Goal: Information Seeking & Learning: Learn about a topic

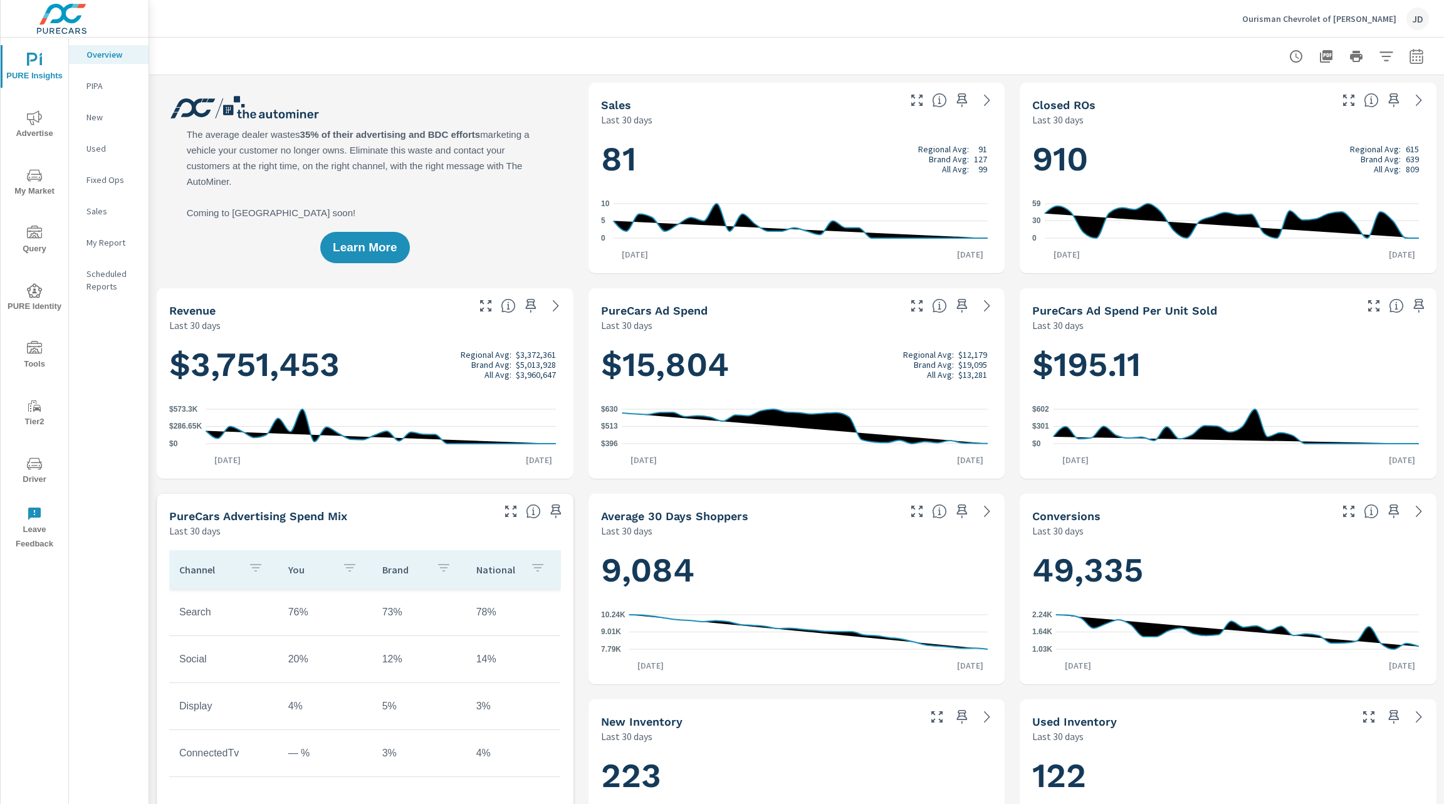
scroll to position [1, 0]
click at [41, 192] on span "My Market" at bounding box center [34, 183] width 60 height 31
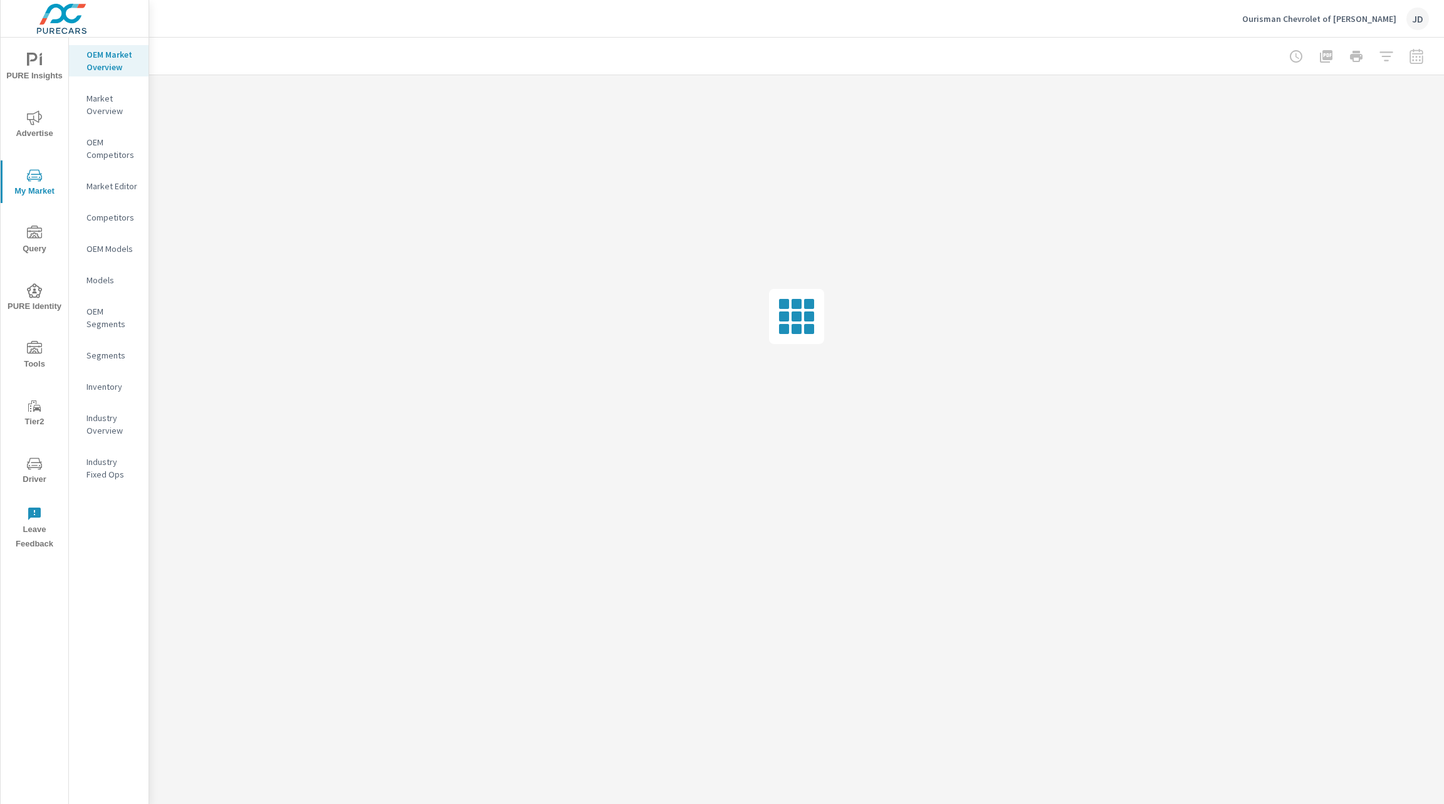
click at [32, 351] on icon "nav menu" at bounding box center [34, 348] width 15 height 15
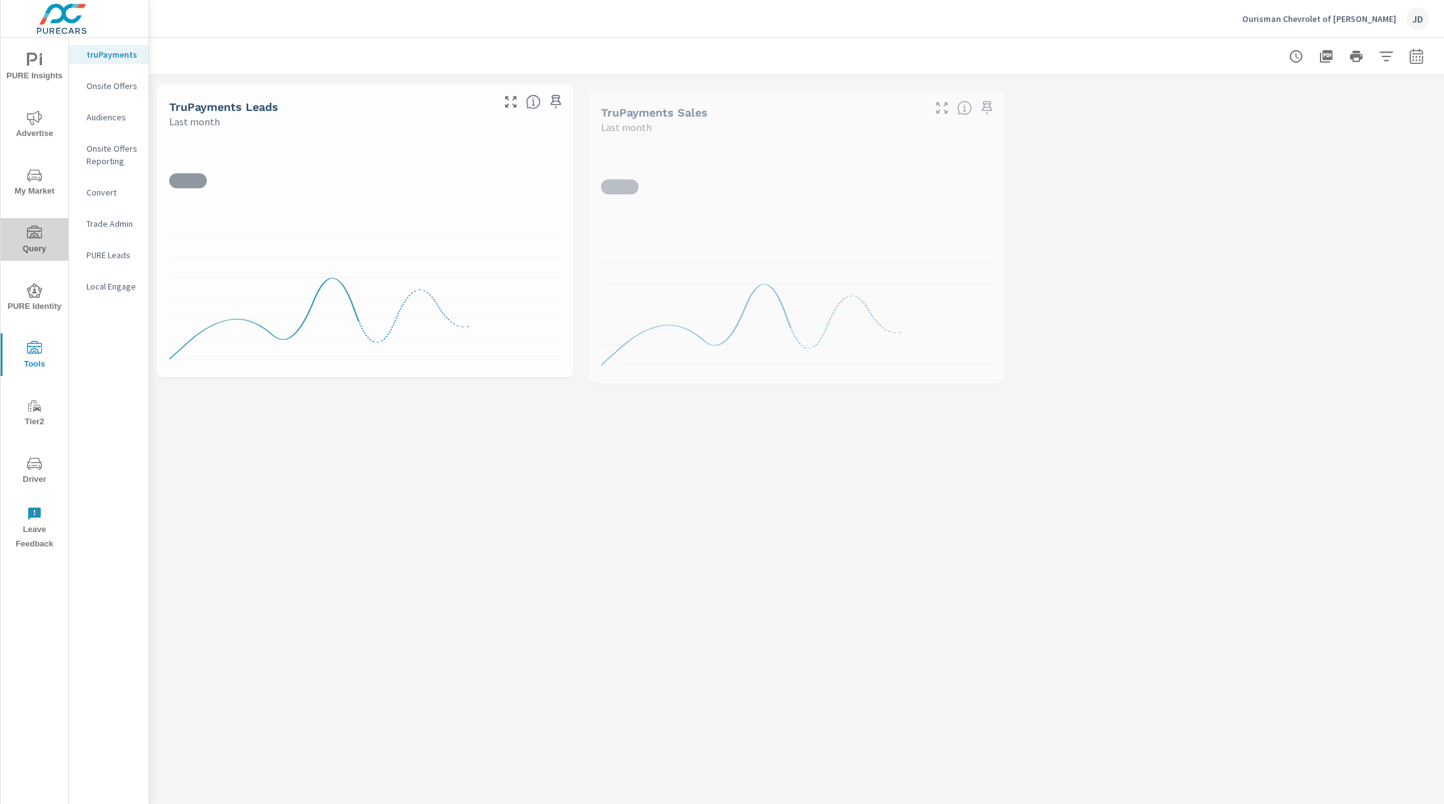
click at [29, 237] on icon "nav menu" at bounding box center [34, 232] width 15 height 13
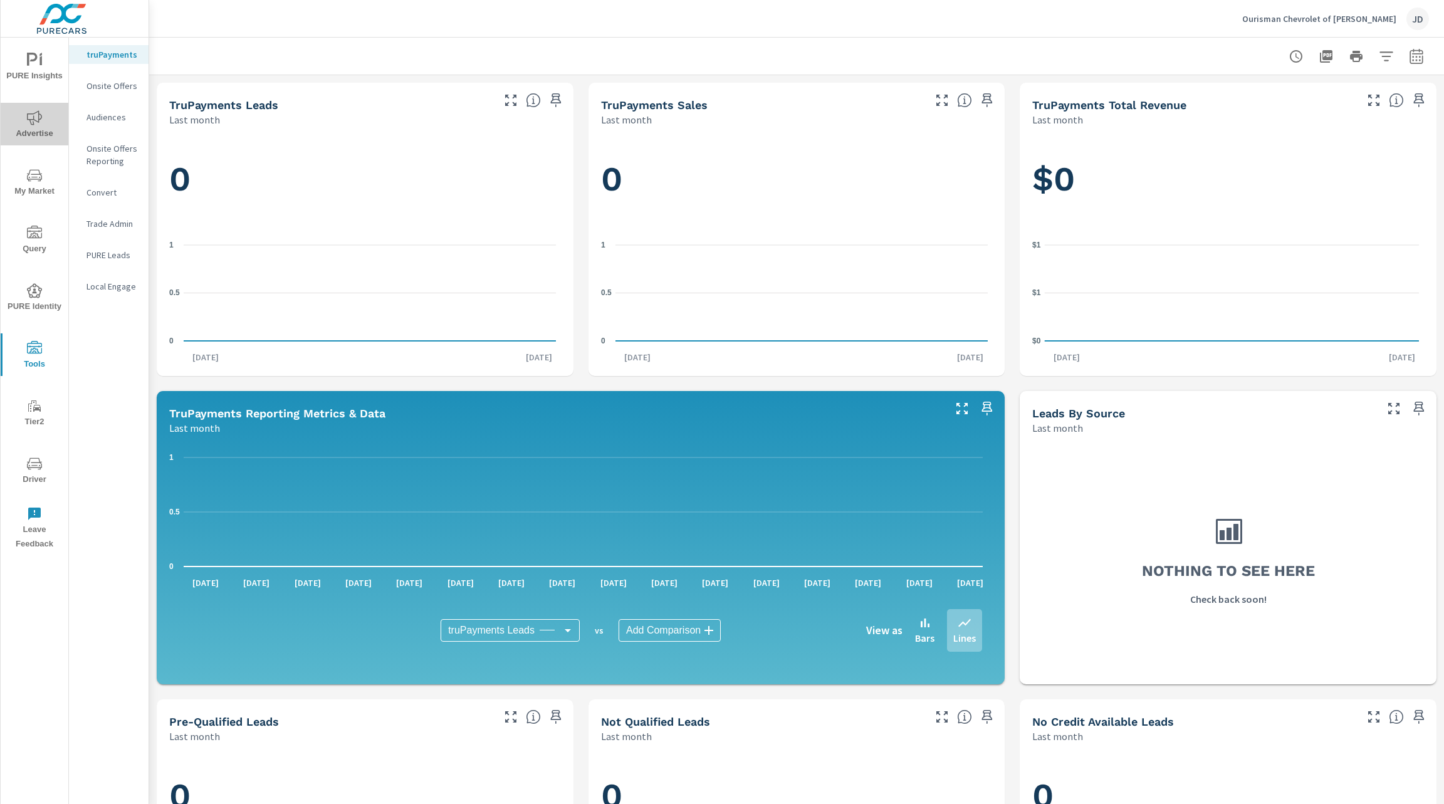
click at [34, 135] on span "Advertise" at bounding box center [34, 125] width 60 height 31
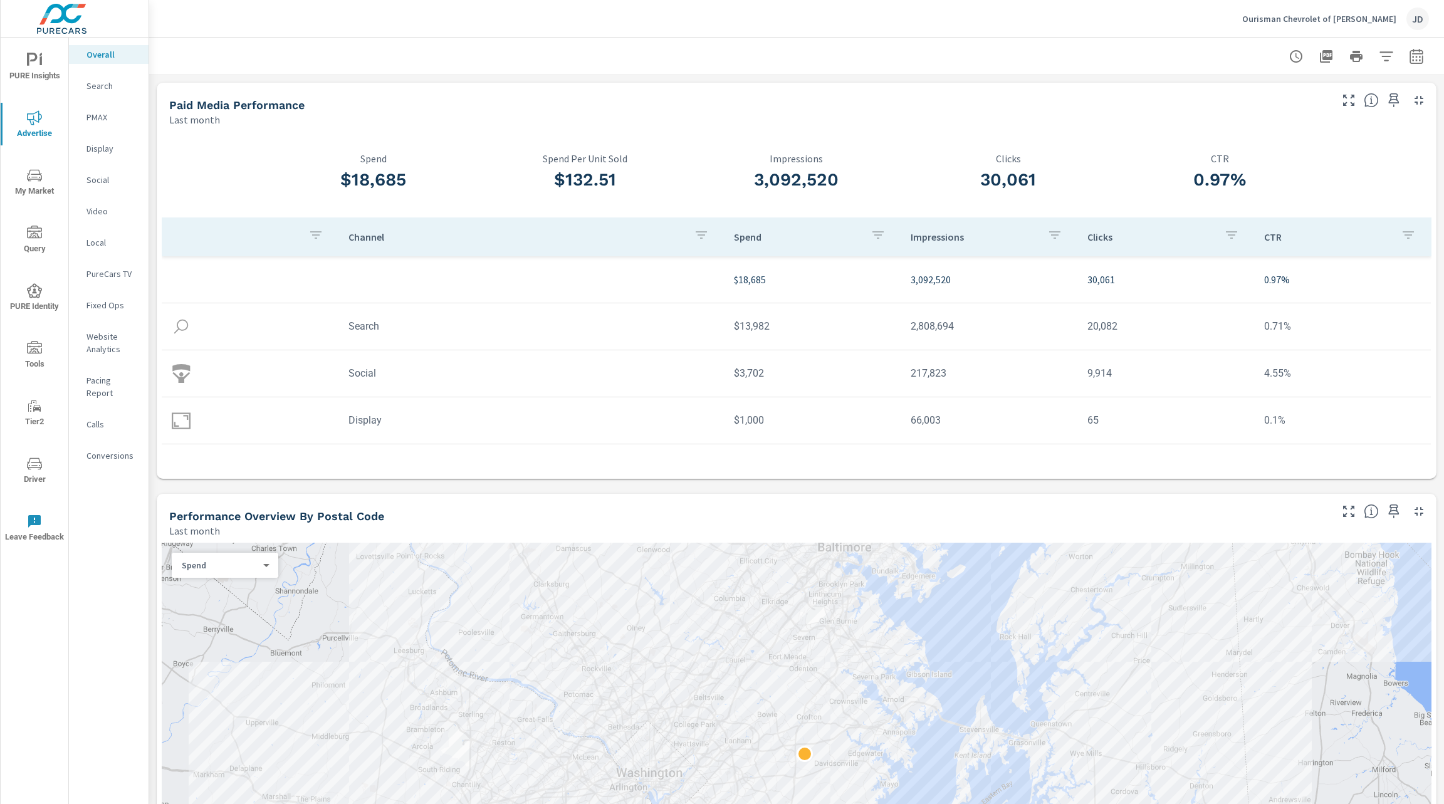
click at [38, 179] on icon "nav menu" at bounding box center [34, 175] width 15 height 15
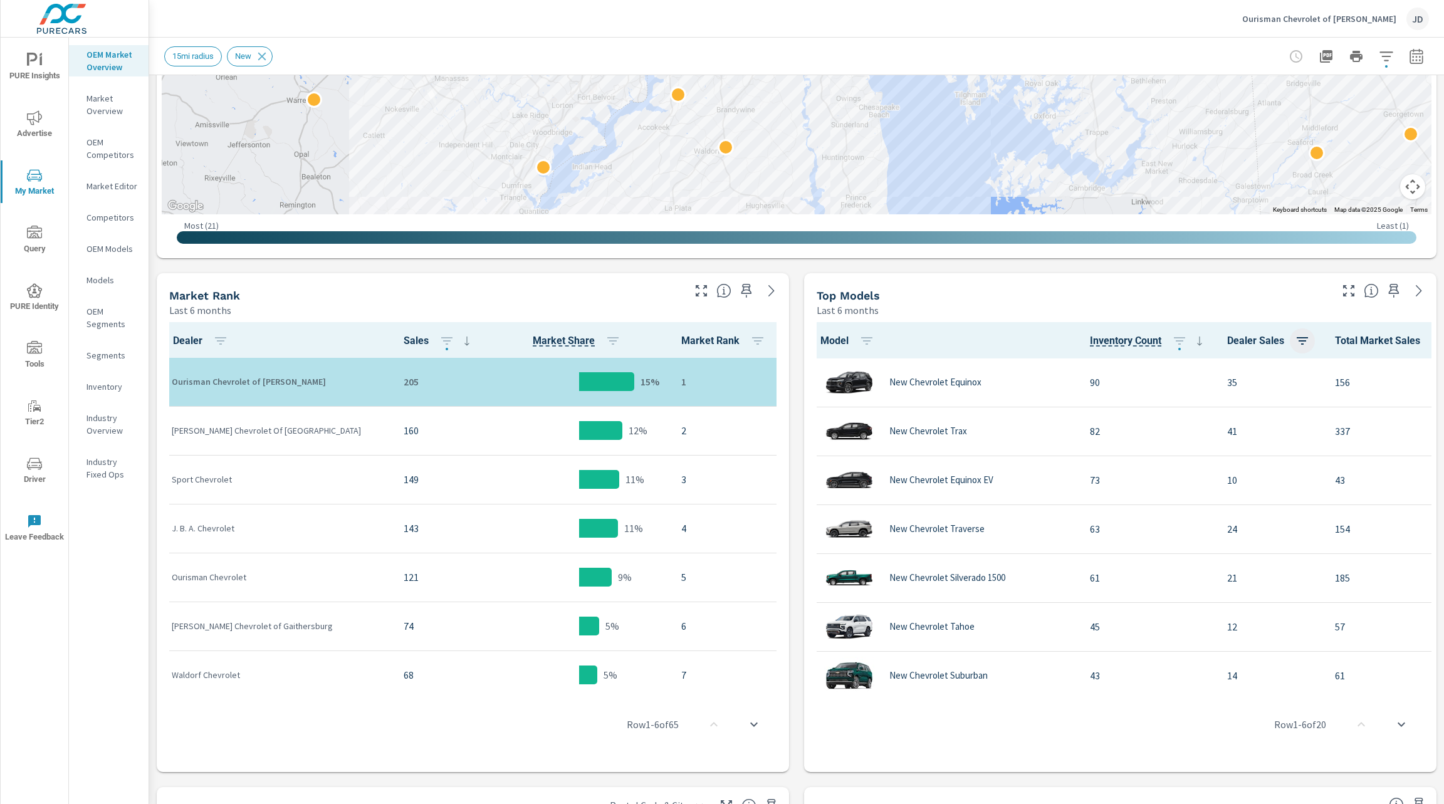
click at [1295, 333] on icon "button" at bounding box center [1301, 340] width 15 height 15
click at [1225, 398] on span "ASC" at bounding box center [1209, 394] width 54 height 13
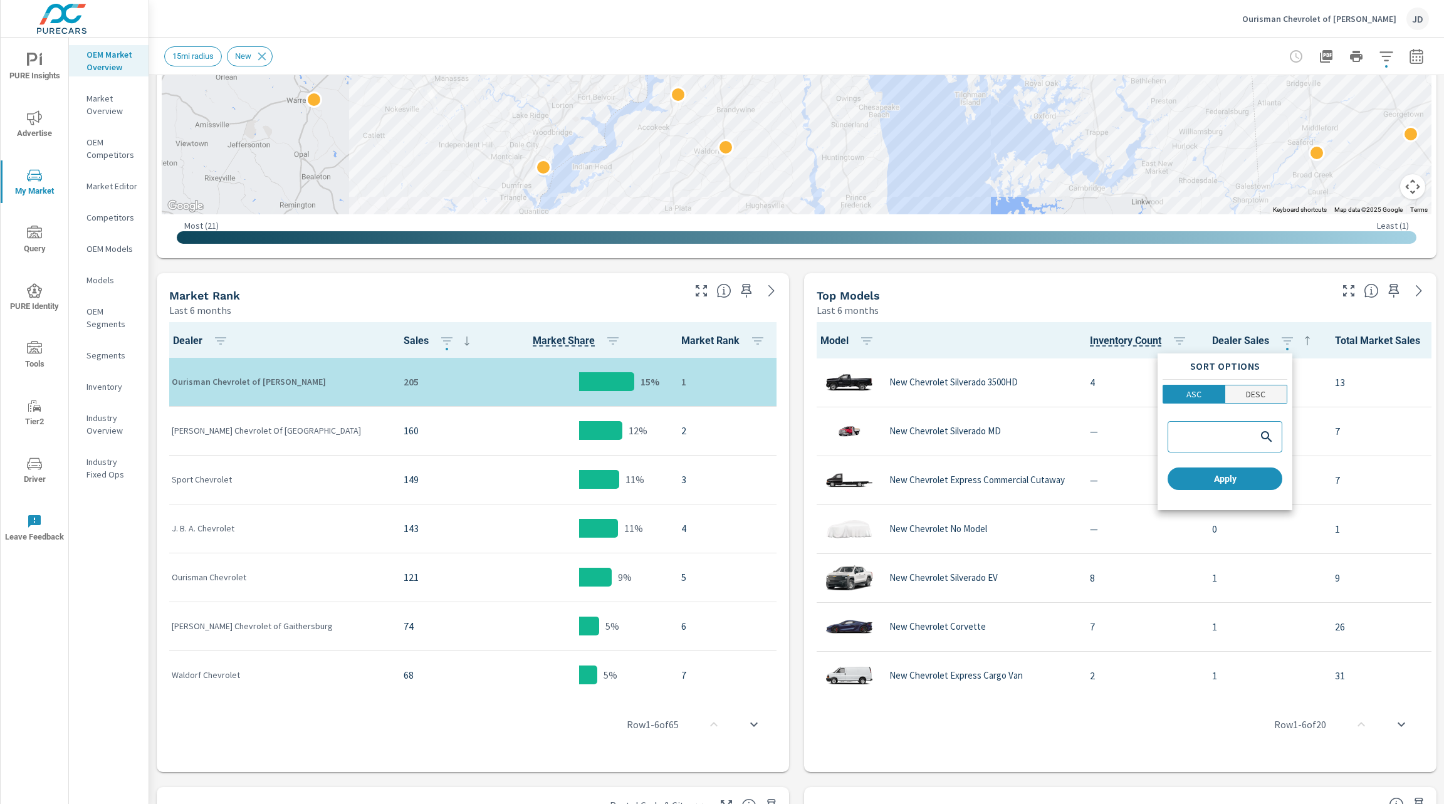
click at [1259, 393] on p "DESC" at bounding box center [1255, 394] width 19 height 13
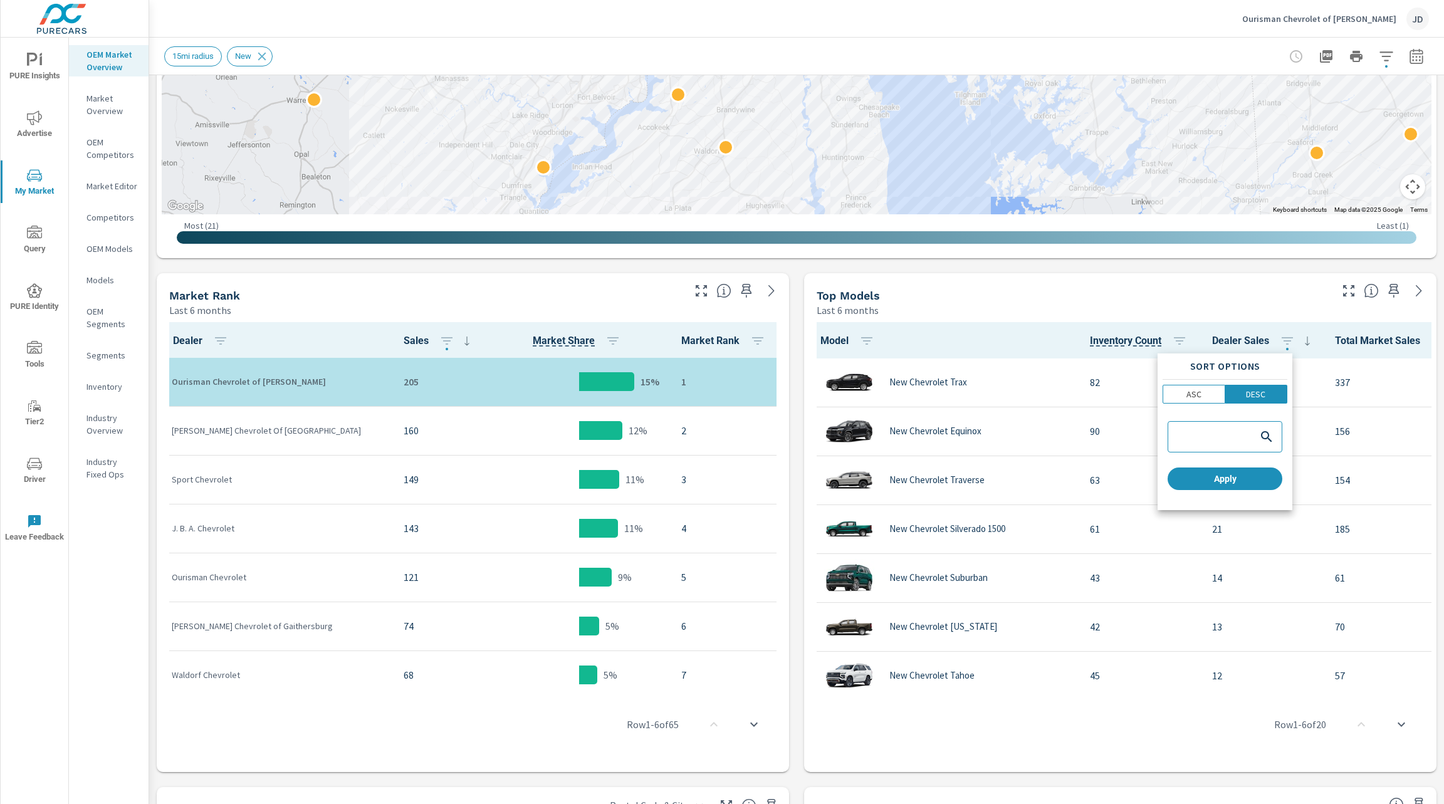
click at [1177, 287] on div at bounding box center [722, 402] width 1444 height 804
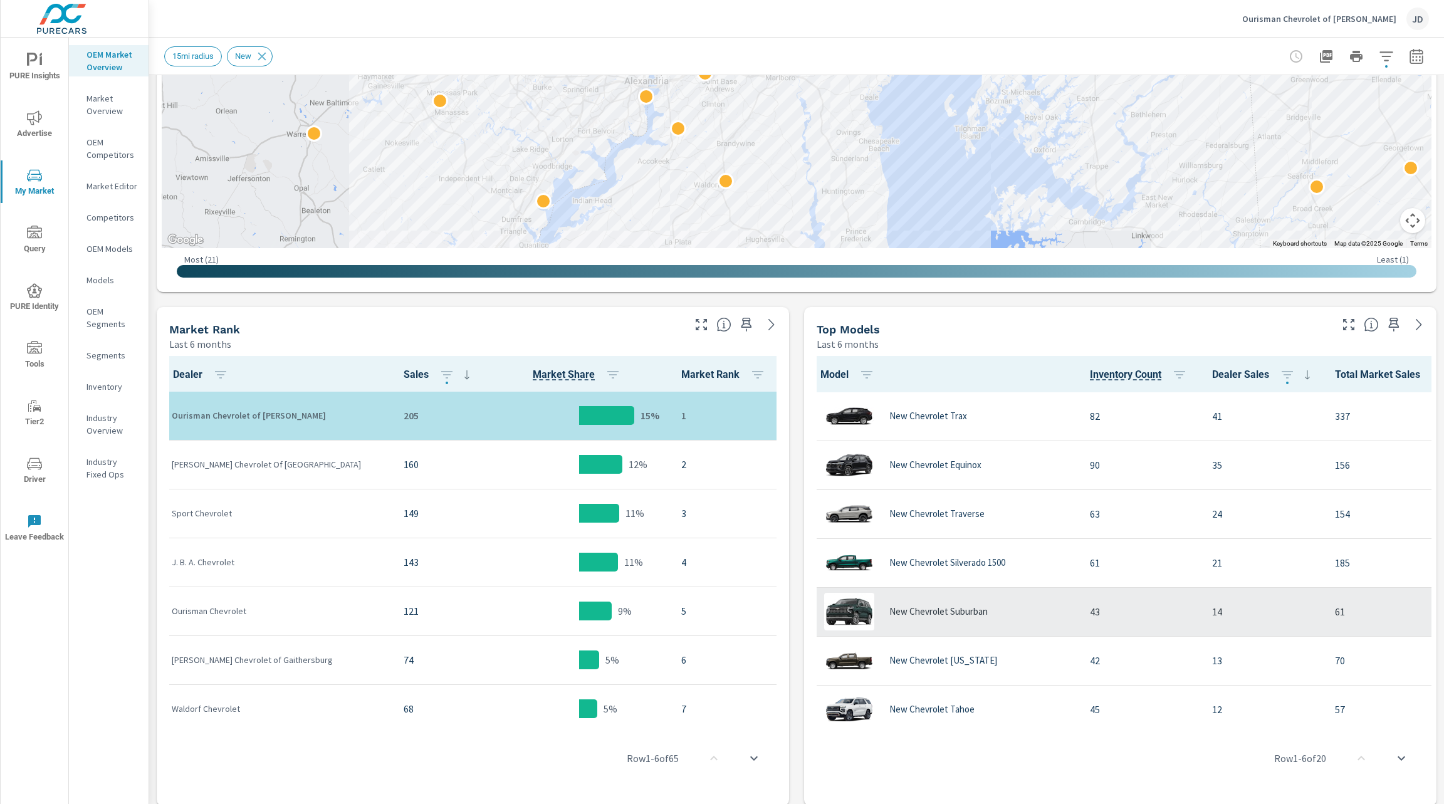
scroll to position [6, 0]
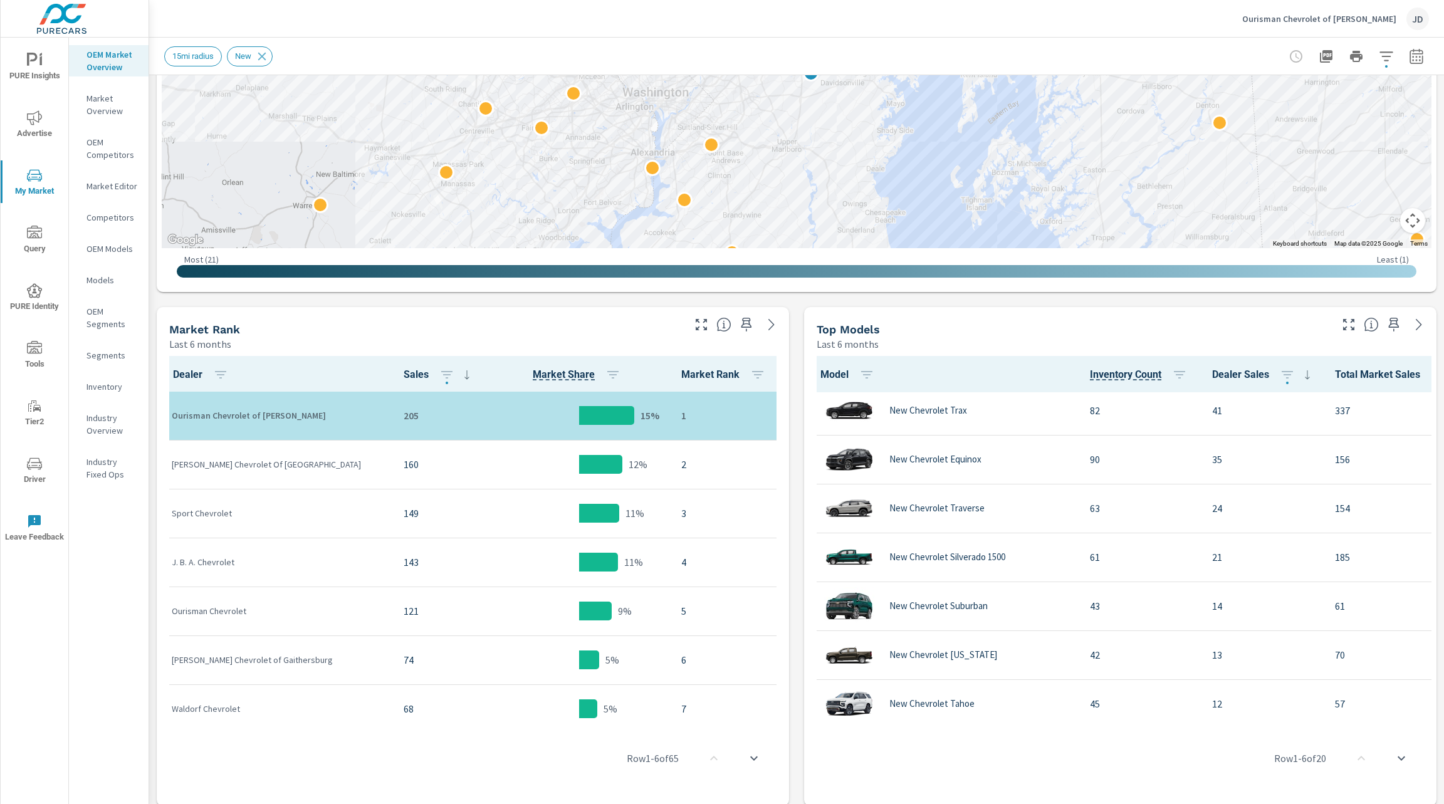
drag, startPoint x: 1056, startPoint y: 142, endPoint x: 1064, endPoint y: 217, distance: 75.6
click at [1064, 217] on div at bounding box center [1284, 386] width 962 height 642
click at [1400, 222] on button "Map camera controls" at bounding box center [1412, 220] width 25 height 25
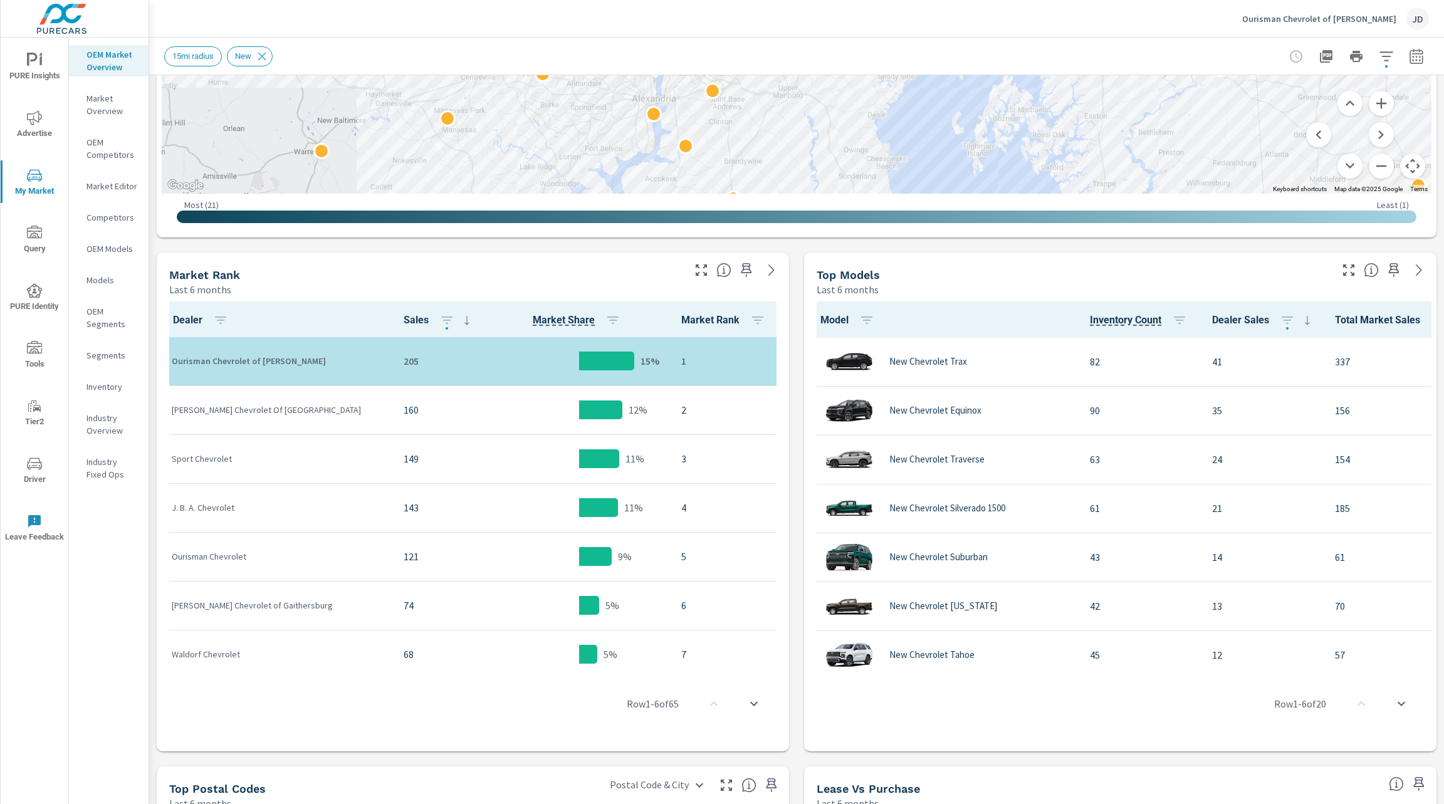
scroll to position [447, 0]
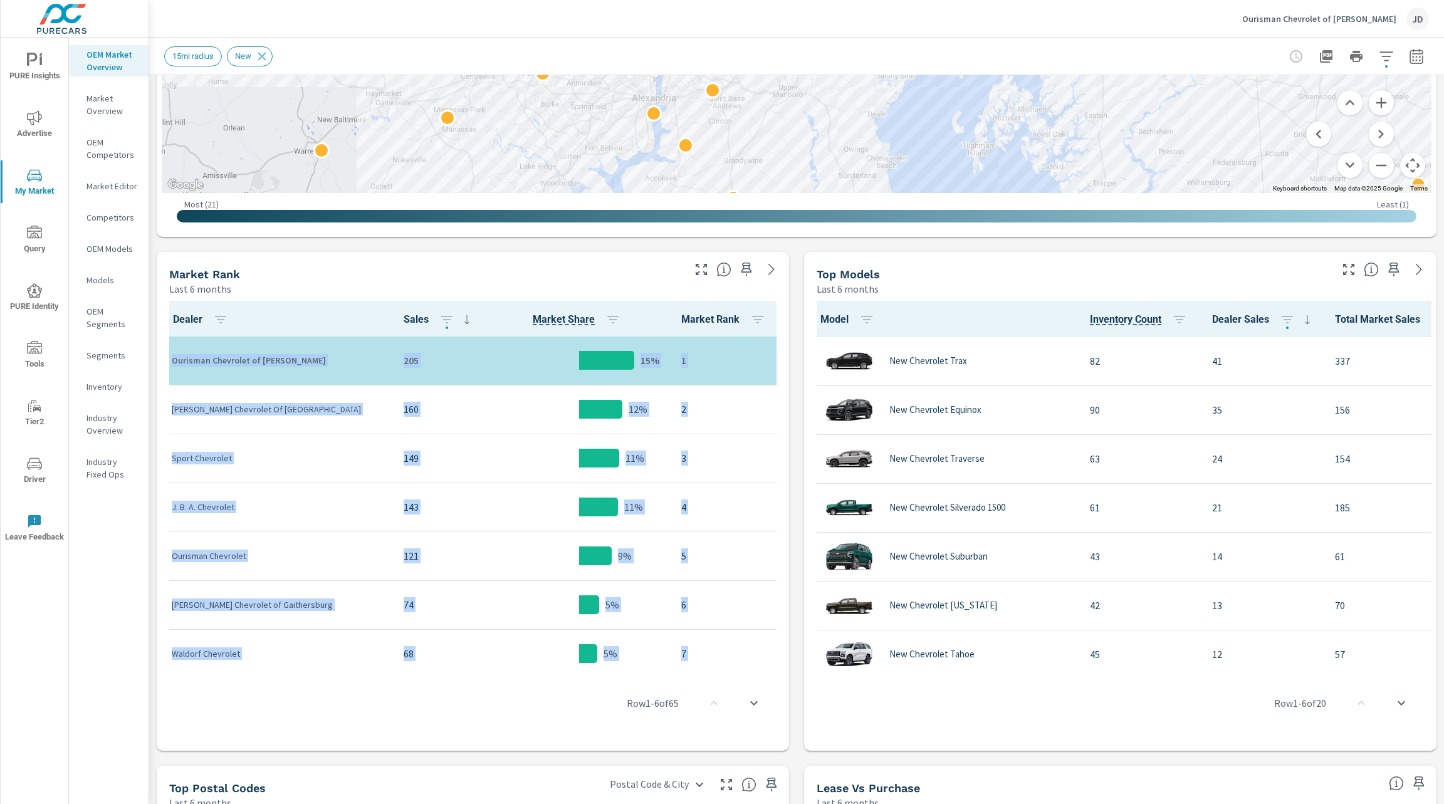
drag, startPoint x: 803, startPoint y: 273, endPoint x: 788, endPoint y: 291, distance: 24.0
click at [788, 291] on div "Market View Last 6 months To navigate the map with touch gestures double-tap an…" at bounding box center [796, 450] width 1294 height 1644
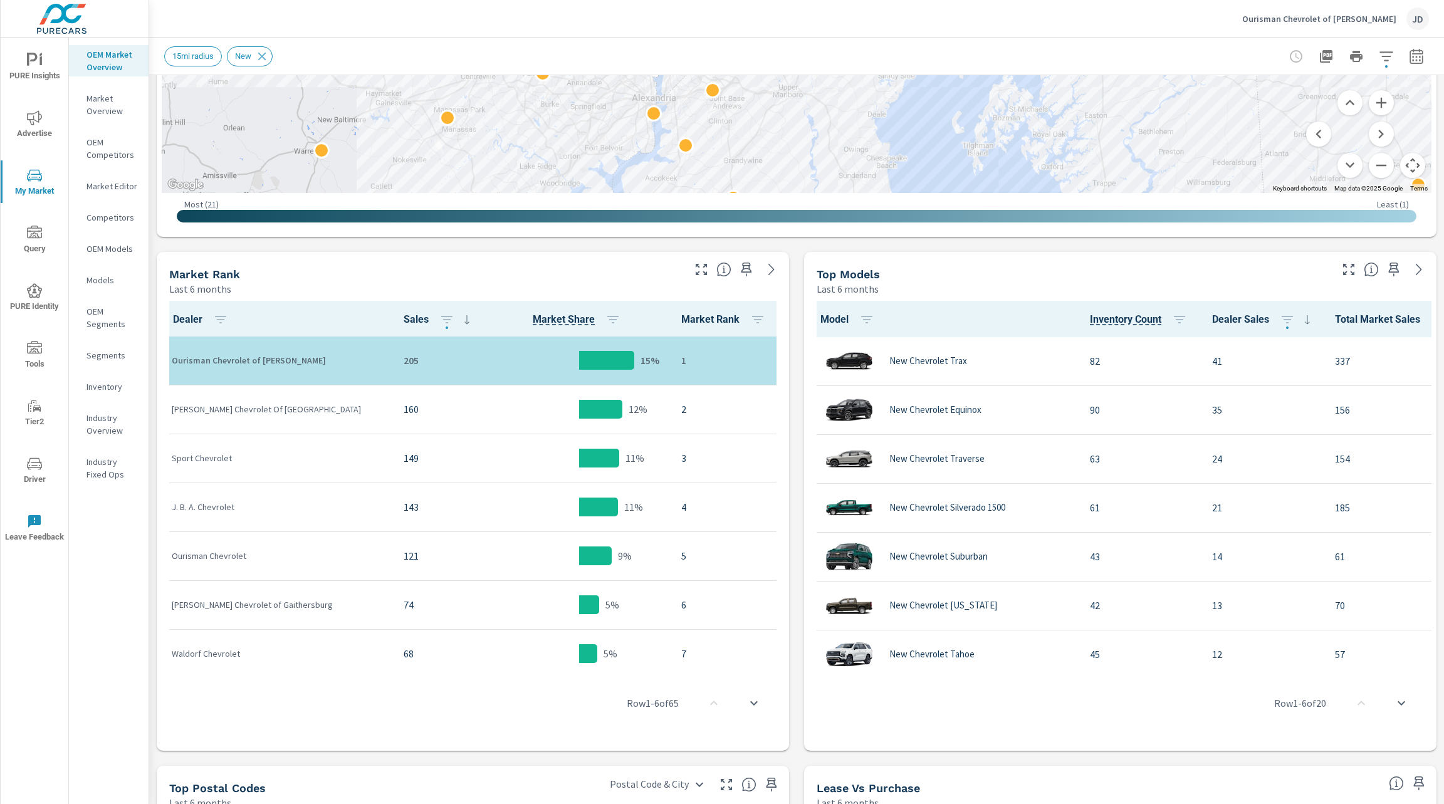
click at [788, 291] on div "Market View Last 6 months To navigate the map with touch gestures double-tap an…" at bounding box center [796, 450] width 1294 height 1644
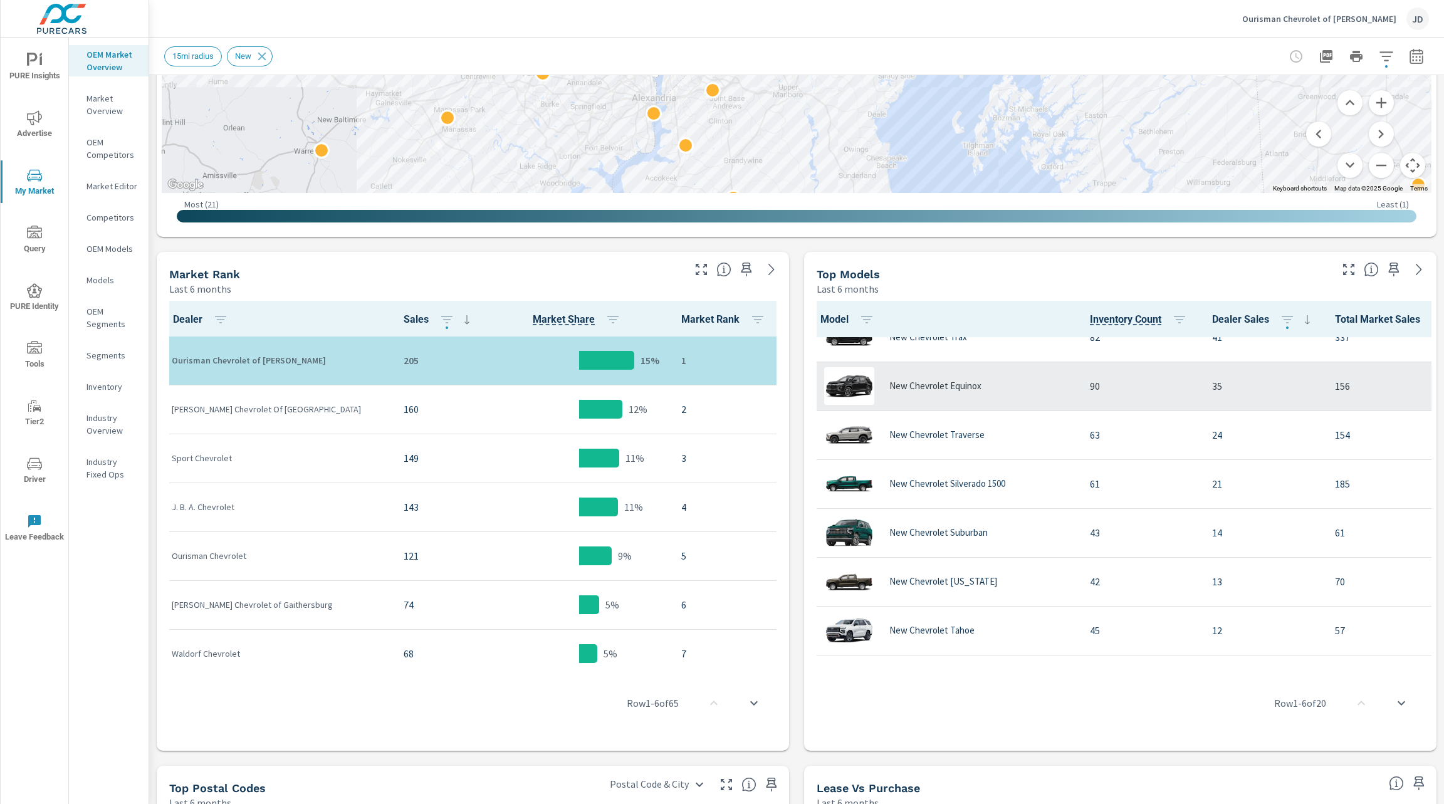
scroll to position [0, 0]
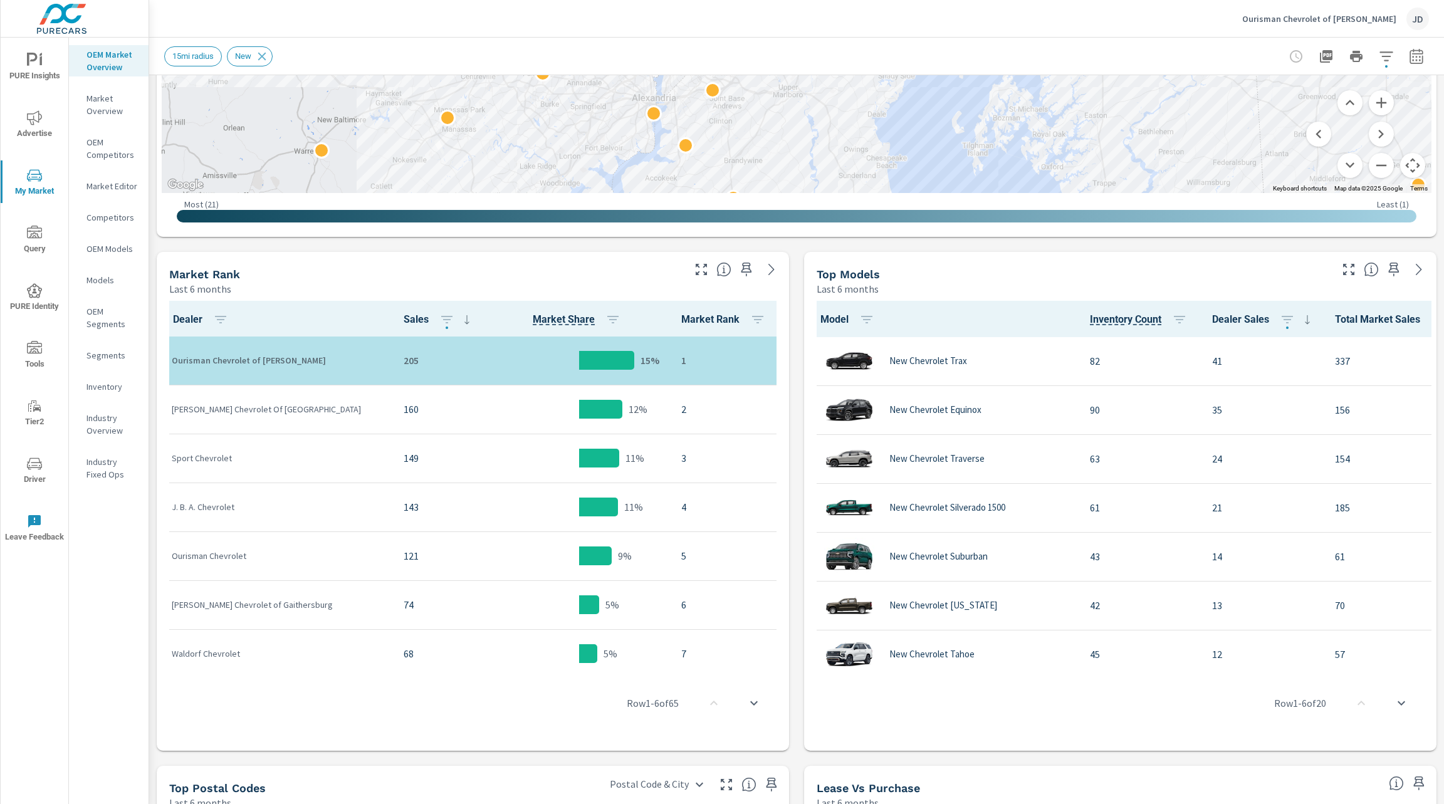
click at [37, 459] on icon "nav menu" at bounding box center [34, 463] width 15 height 15
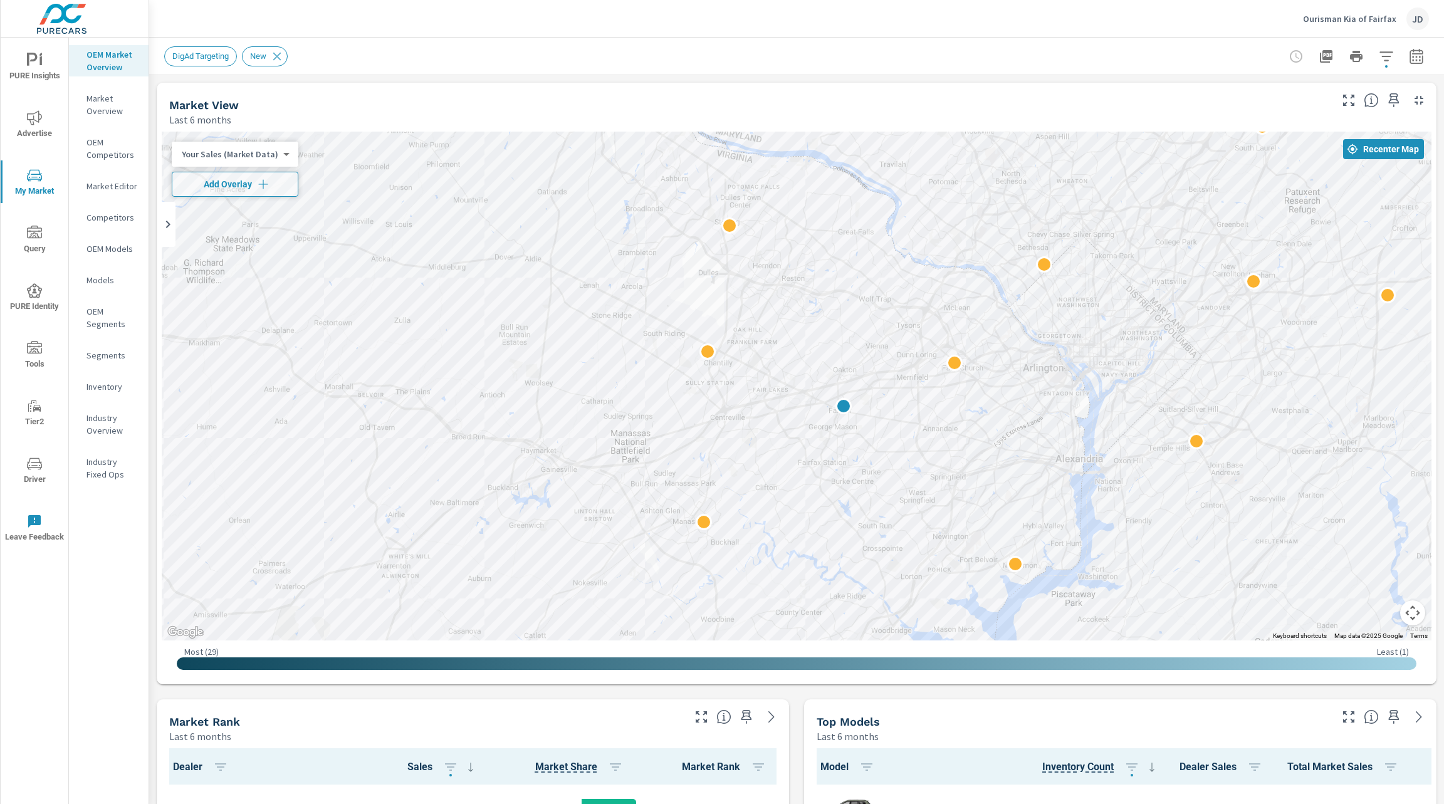
scroll to position [1, 0]
click at [1388, 23] on p "Ourisman Kia of Fairfax" at bounding box center [1349, 18] width 93 height 11
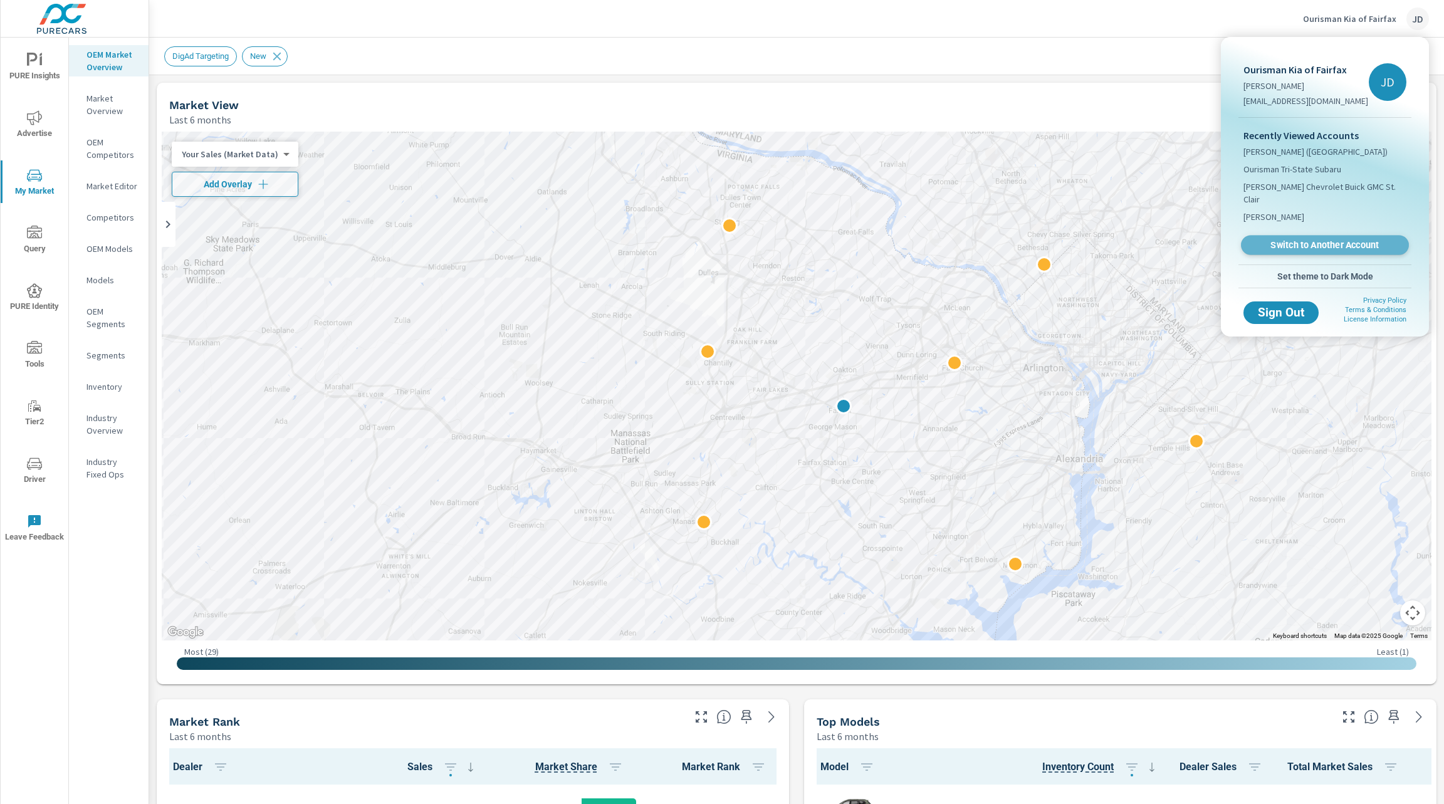
click at [1313, 239] on span "Switch to Another Account" at bounding box center [1323, 245] width 153 height 12
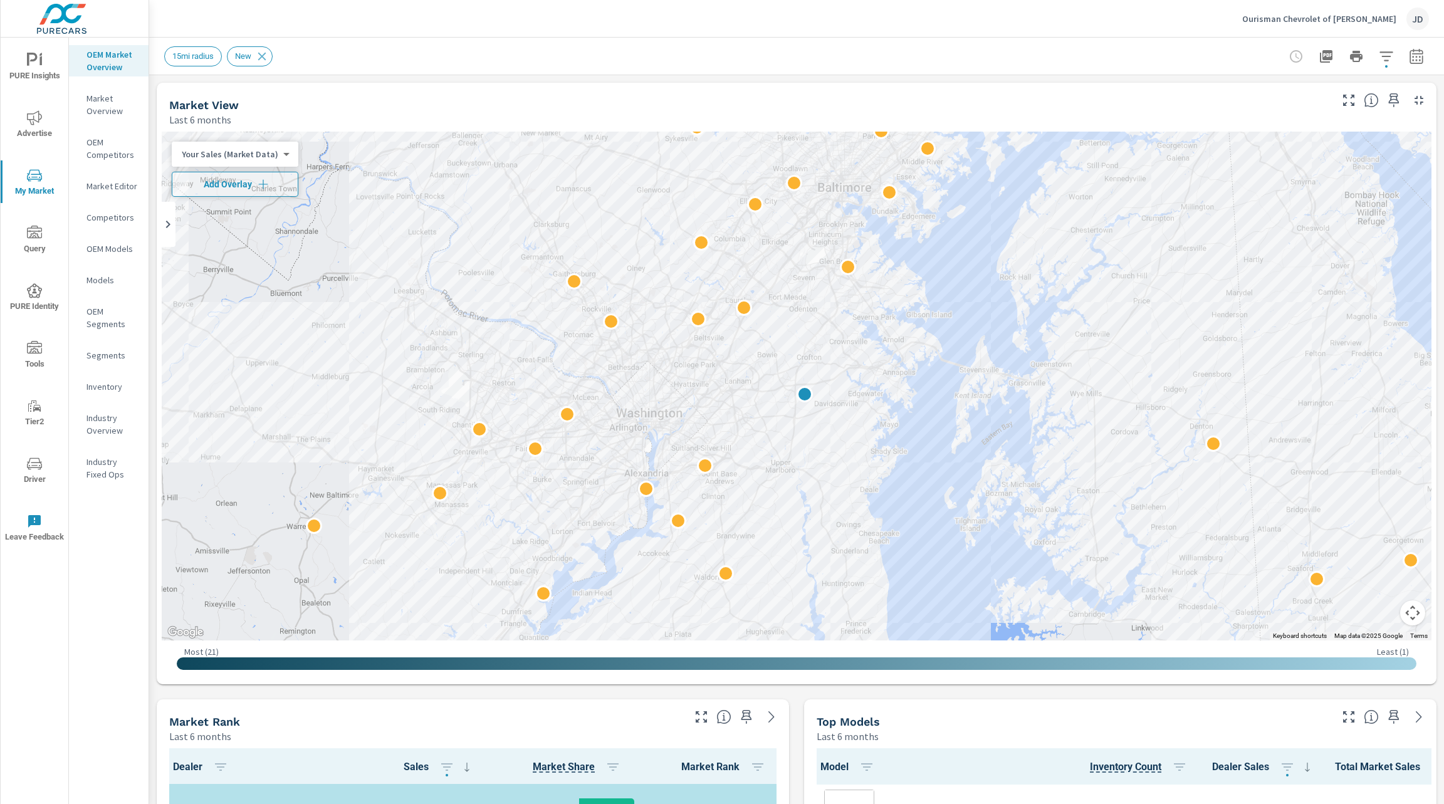
scroll to position [1, 0]
click at [38, 111] on icon "nav menu" at bounding box center [34, 117] width 15 height 14
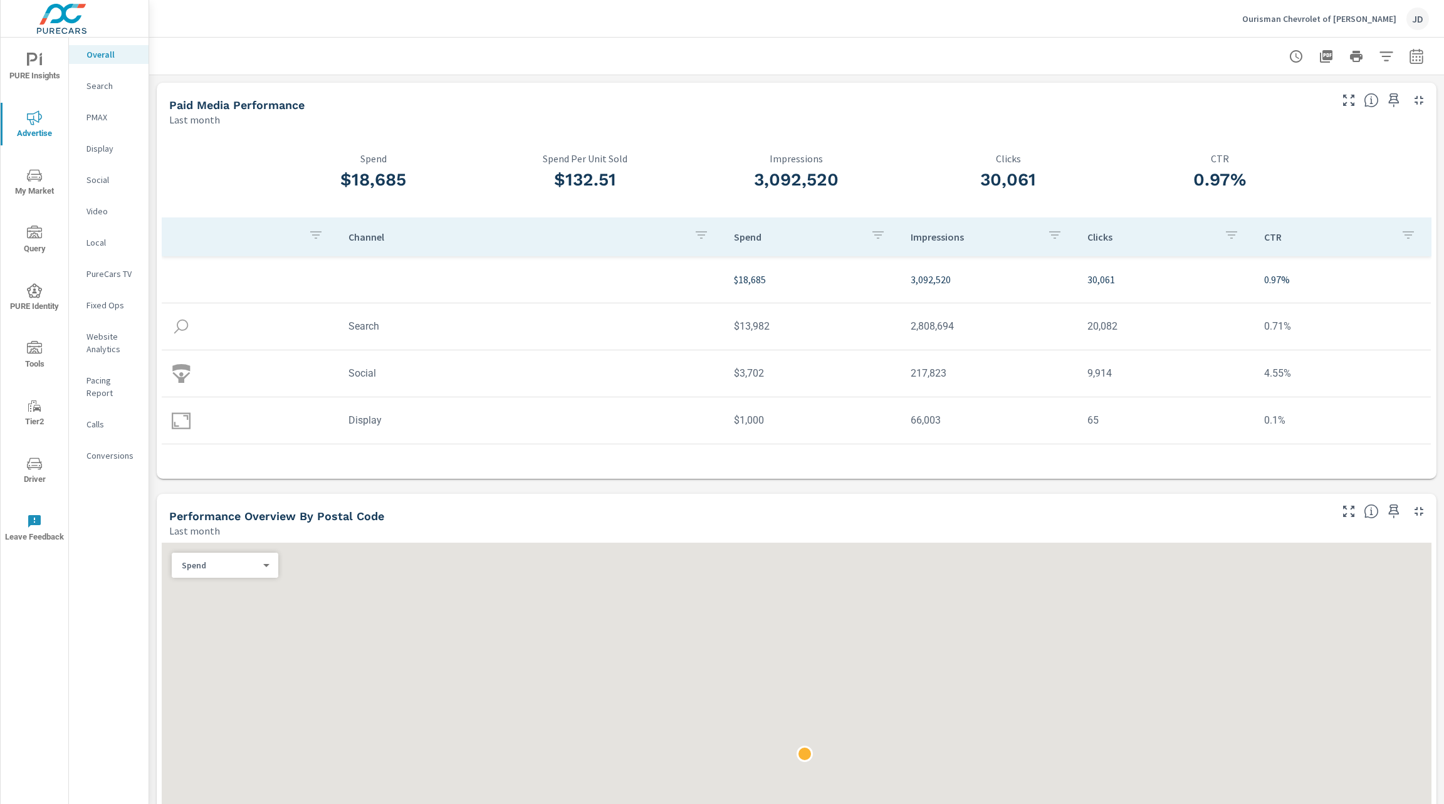
click at [105, 123] on p "PMAX" at bounding box center [112, 117] width 52 height 13
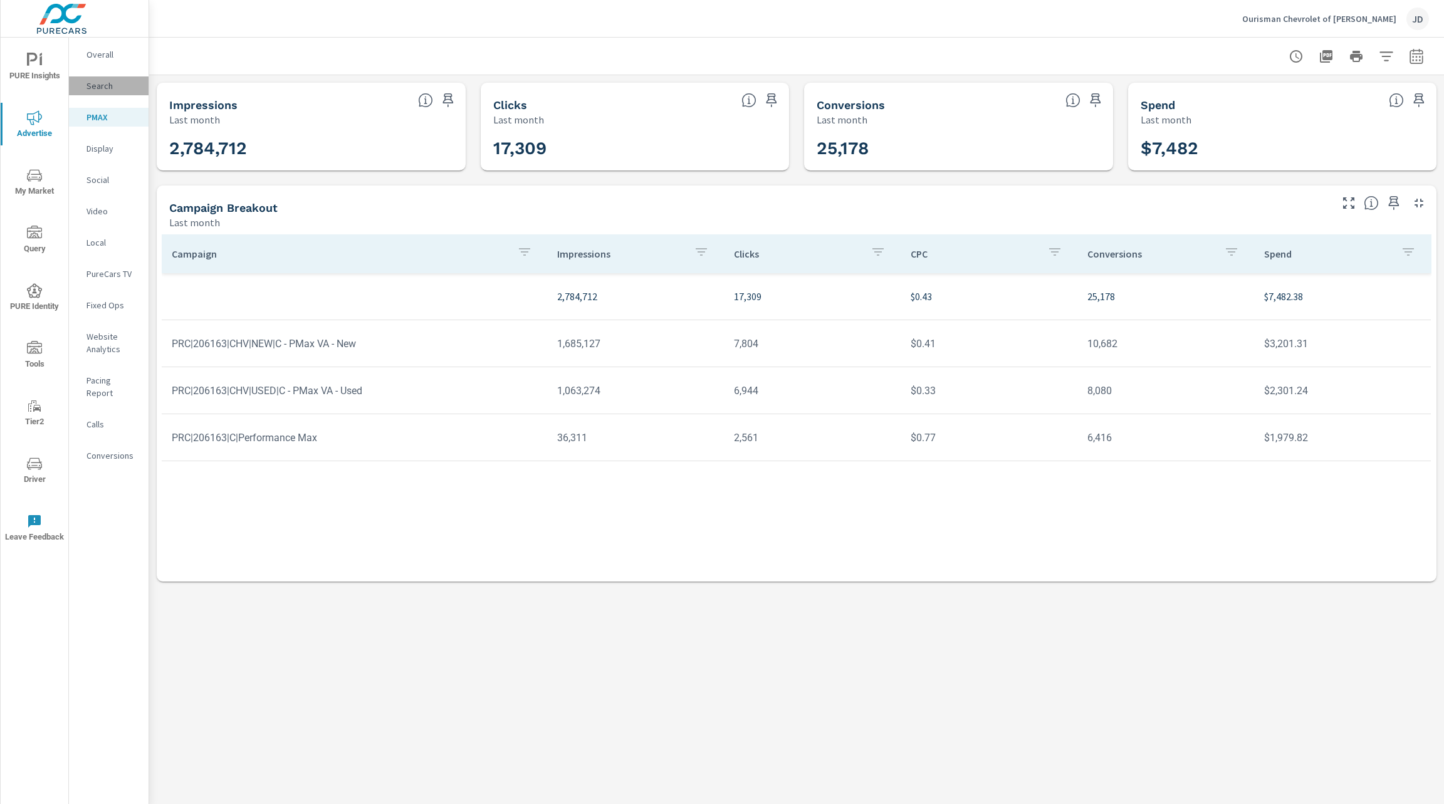
click at [103, 95] on div "Search" at bounding box center [109, 85] width 80 height 19
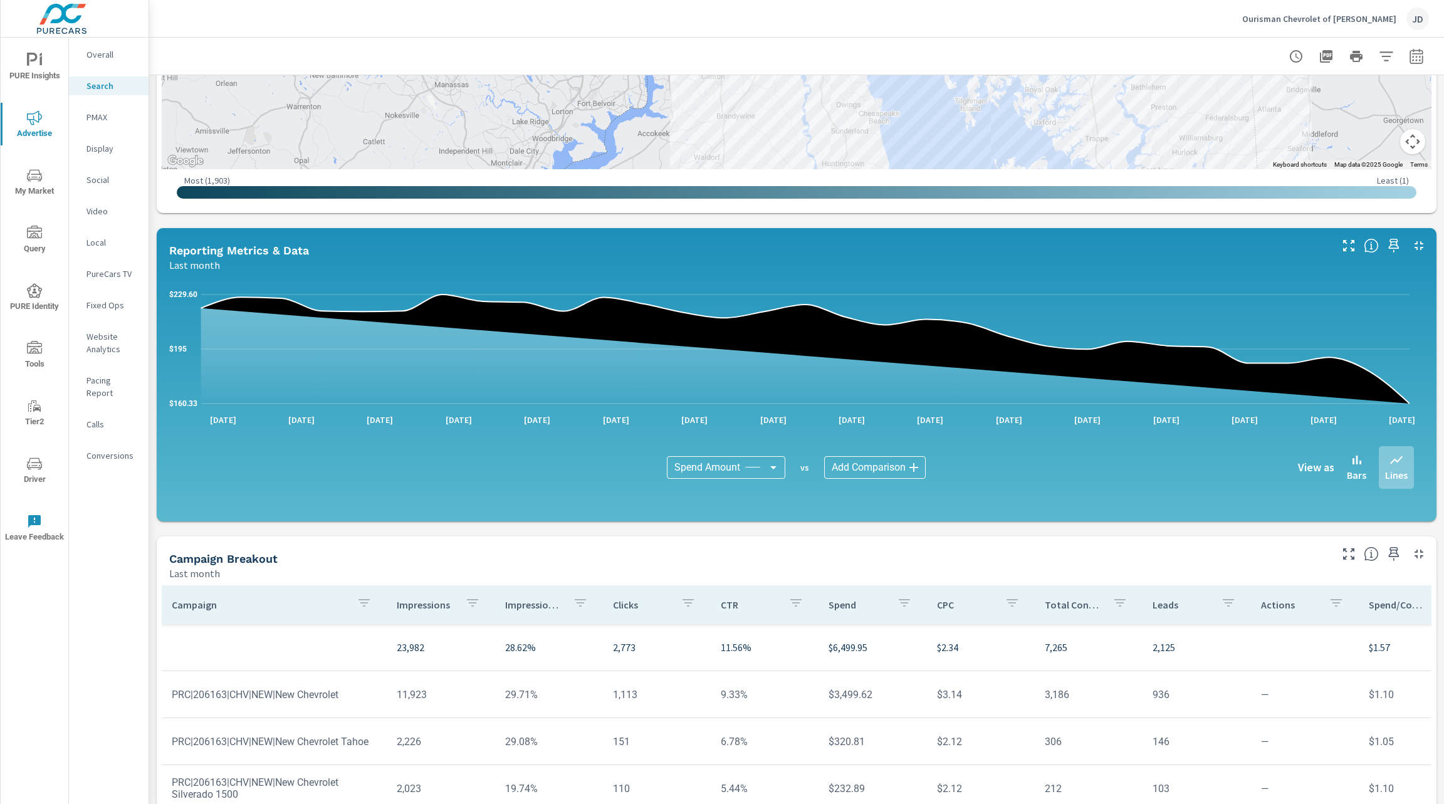
scroll to position [607, 0]
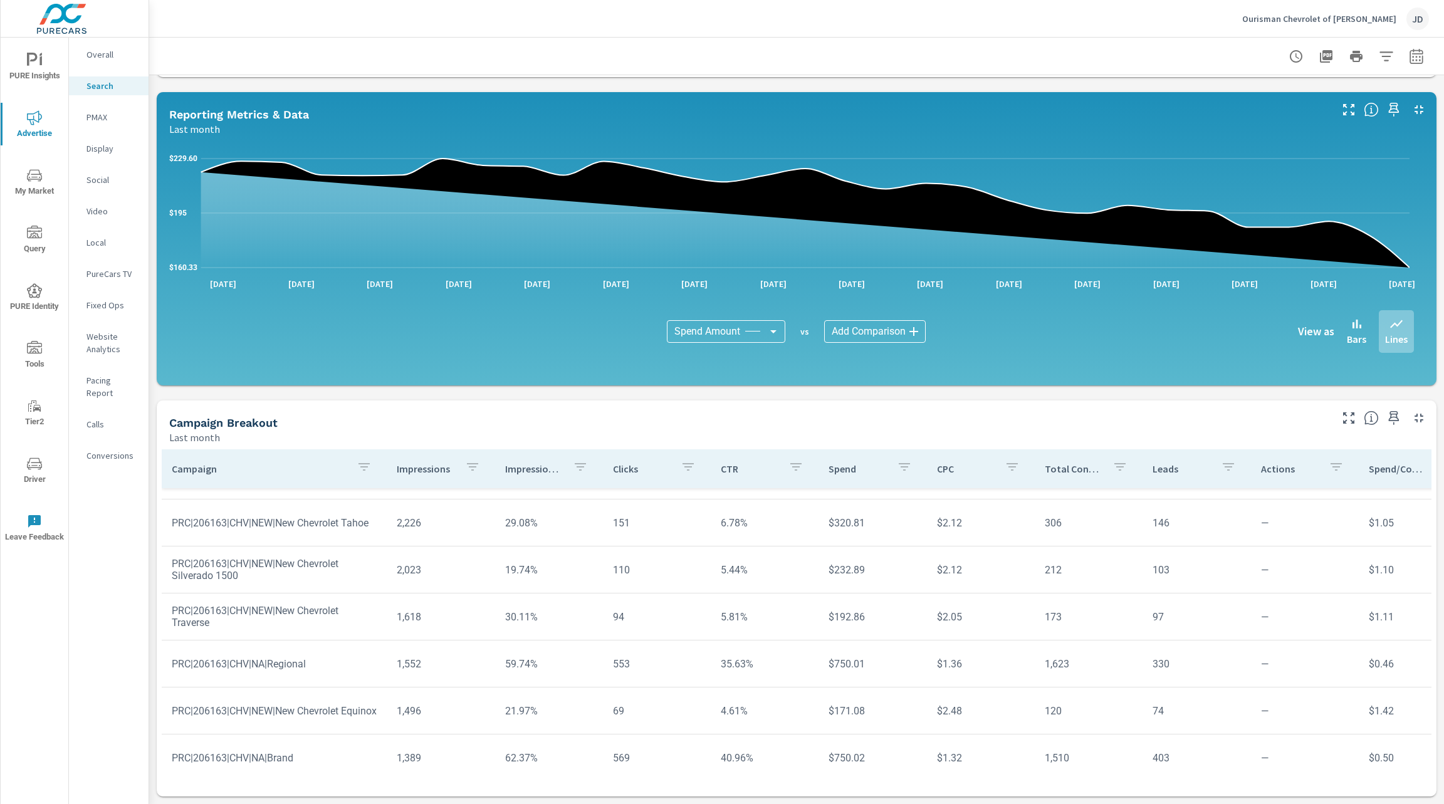
scroll to position [107, 0]
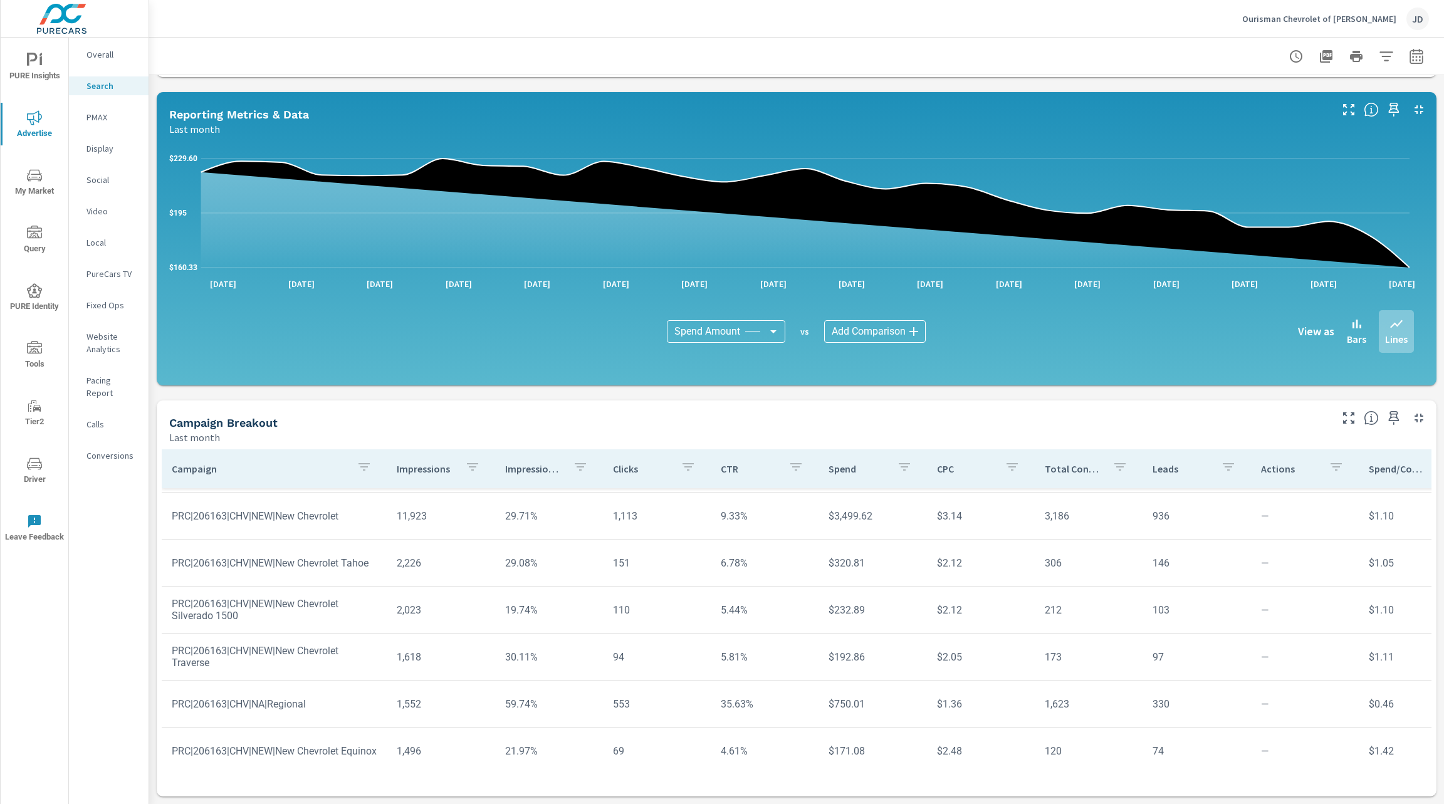
scroll to position [43, 0]
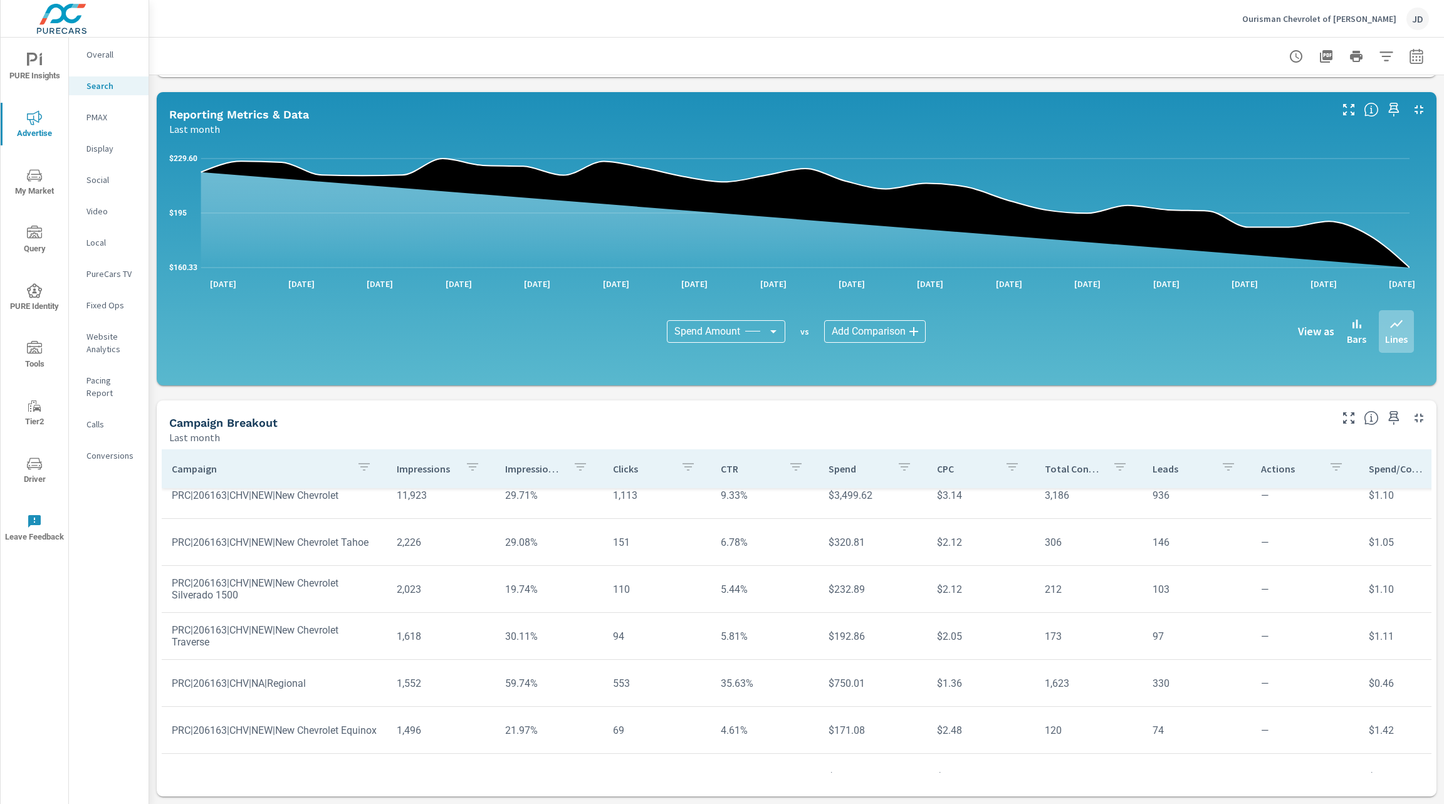
scroll to position [78, 0]
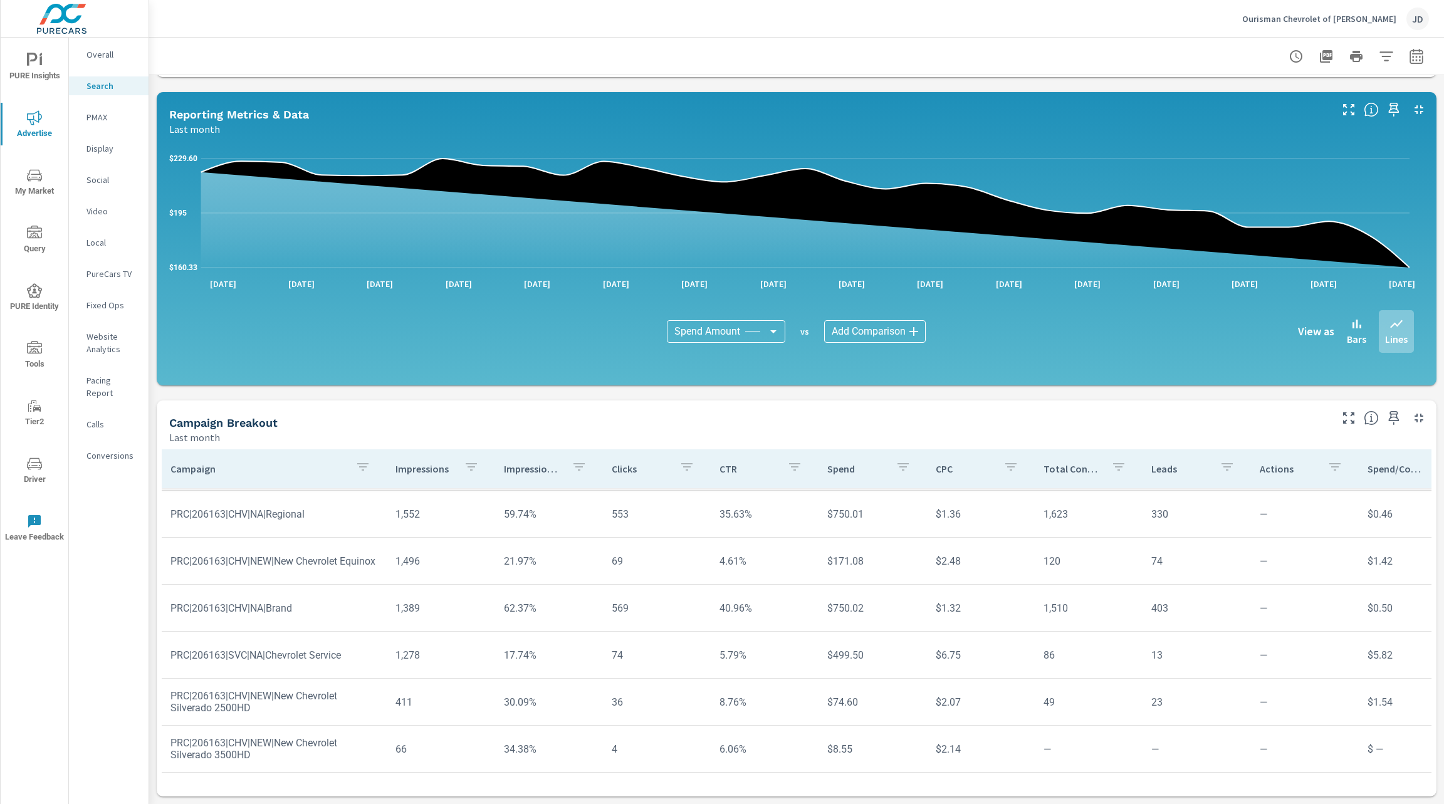
scroll to position [248, 1]
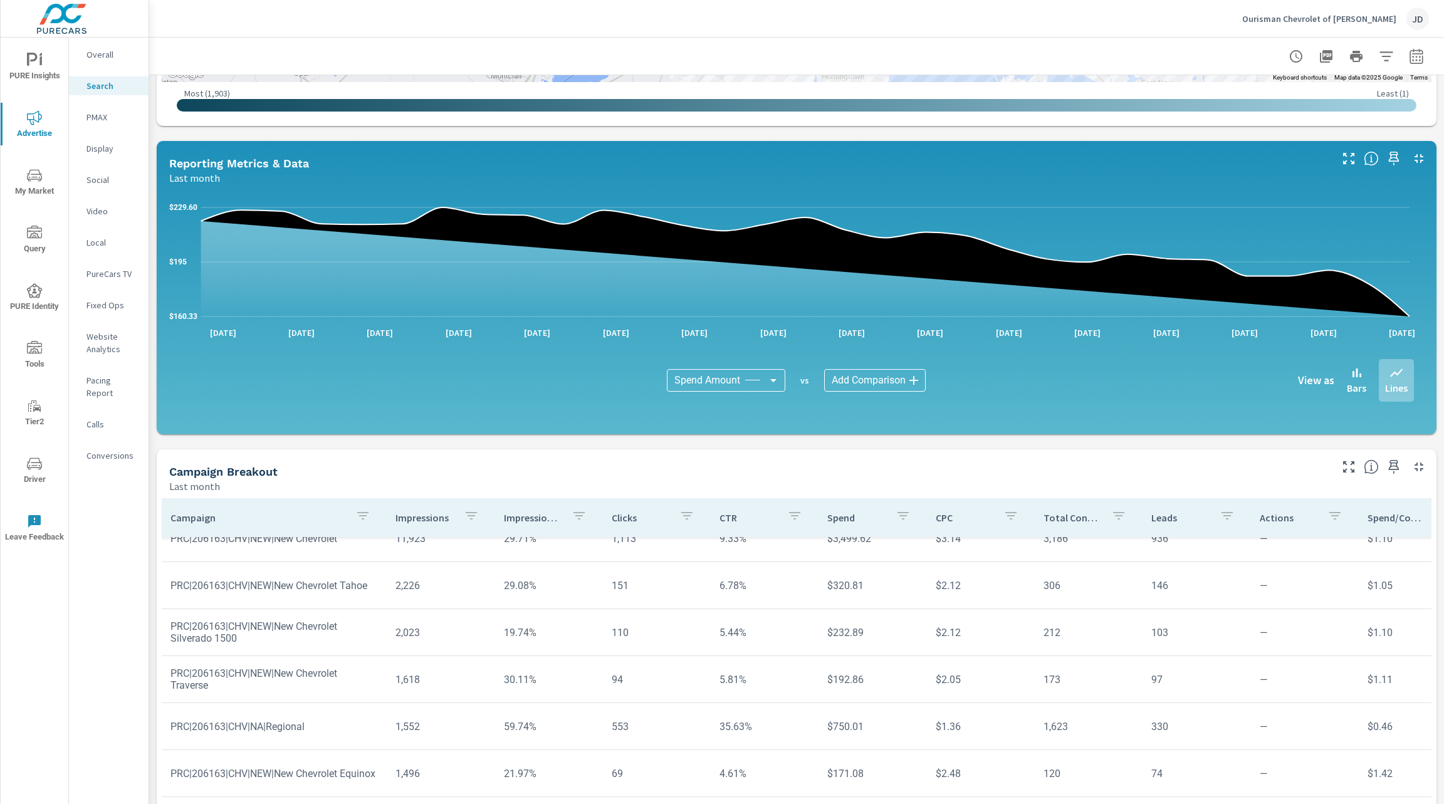
scroll to position [56, 1]
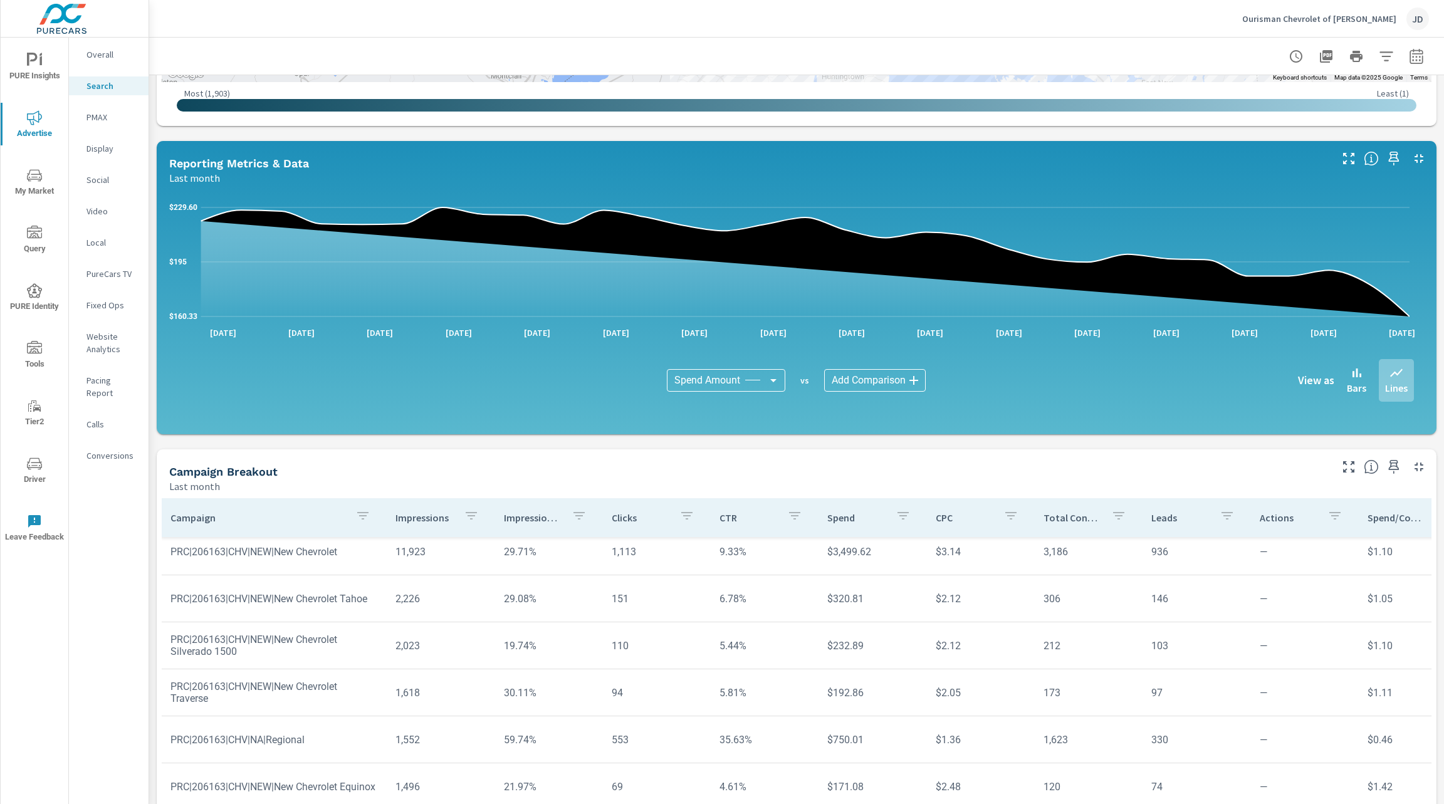
scroll to position [248, 1]
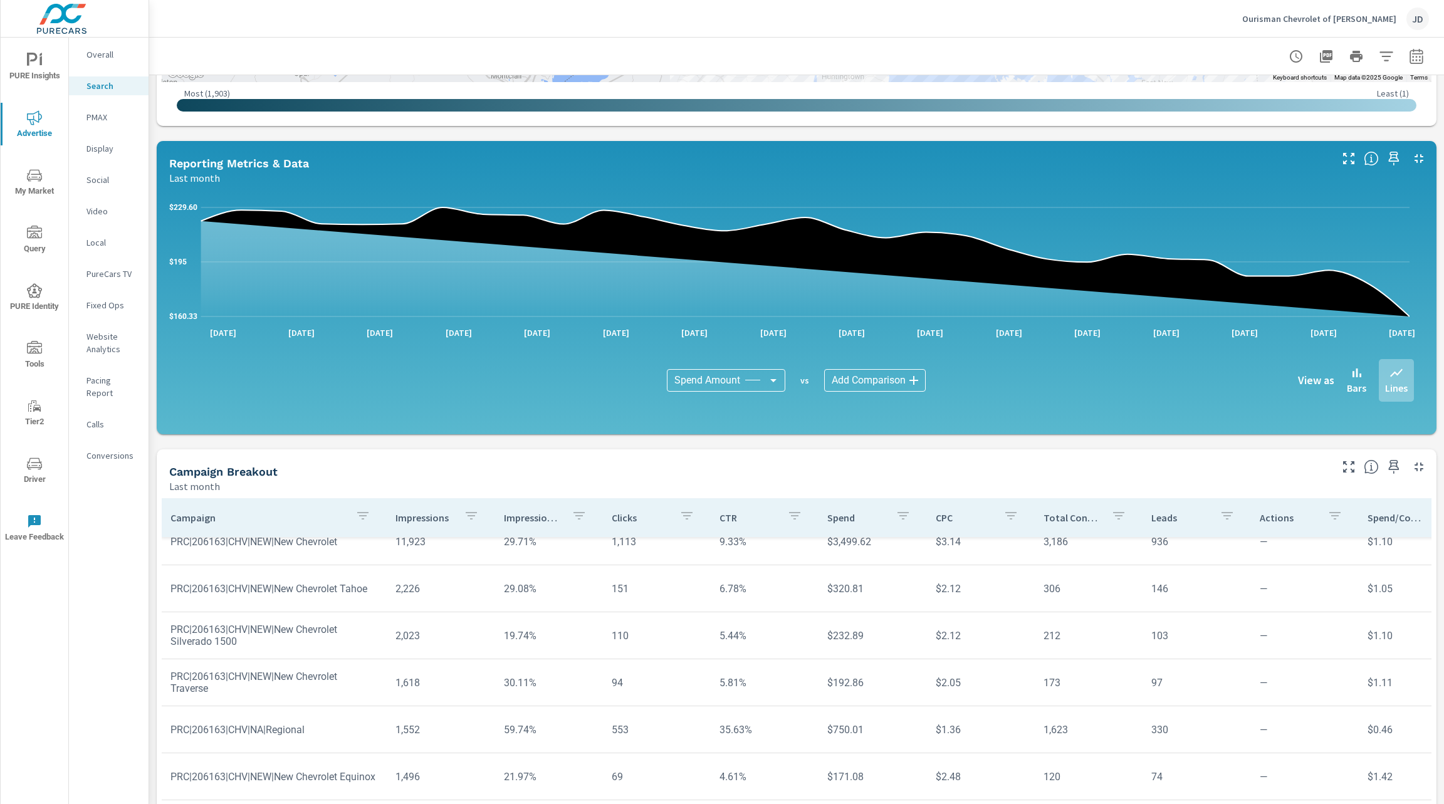
scroll to position [45, 1]
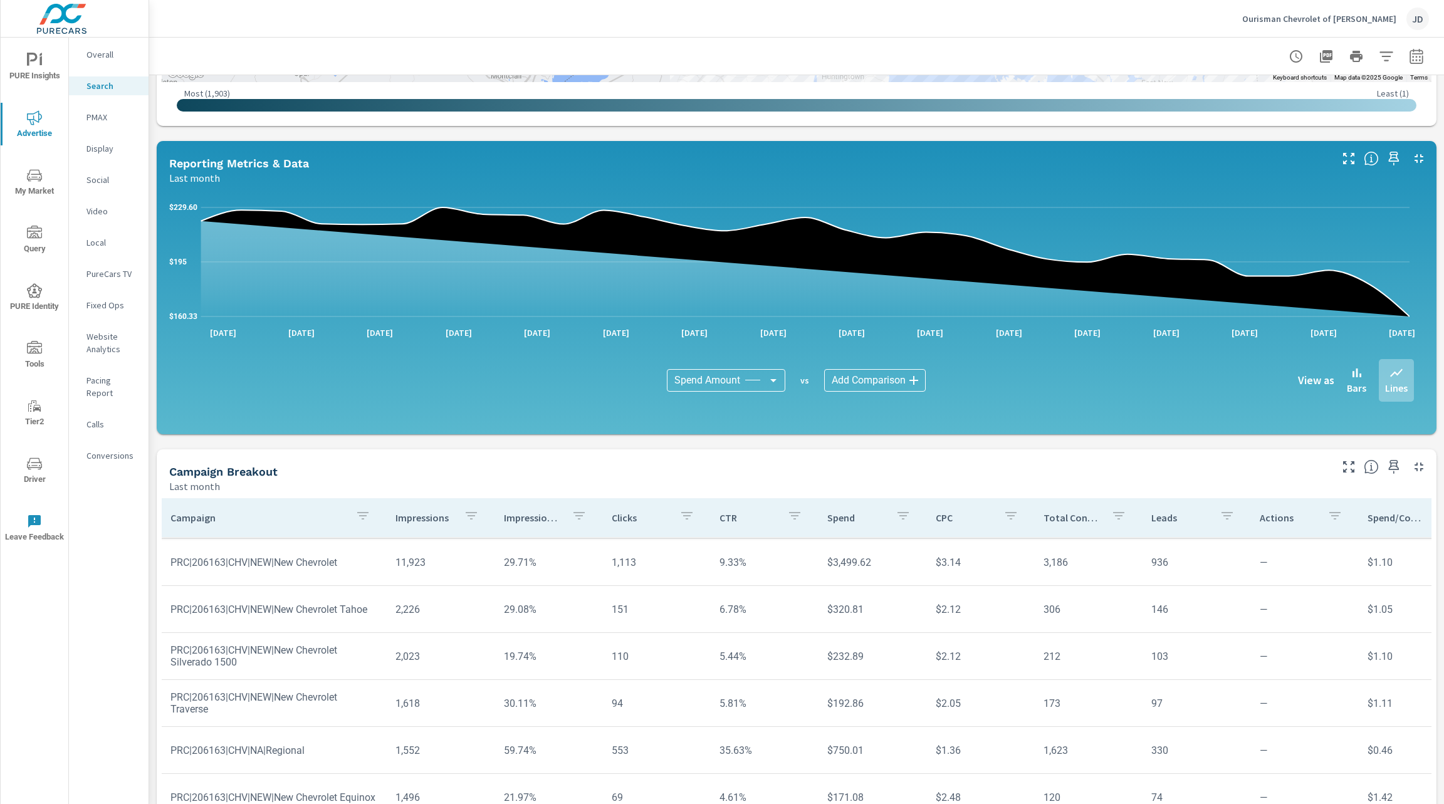
click at [839, 610] on td "$320.81" at bounding box center [871, 609] width 108 height 32
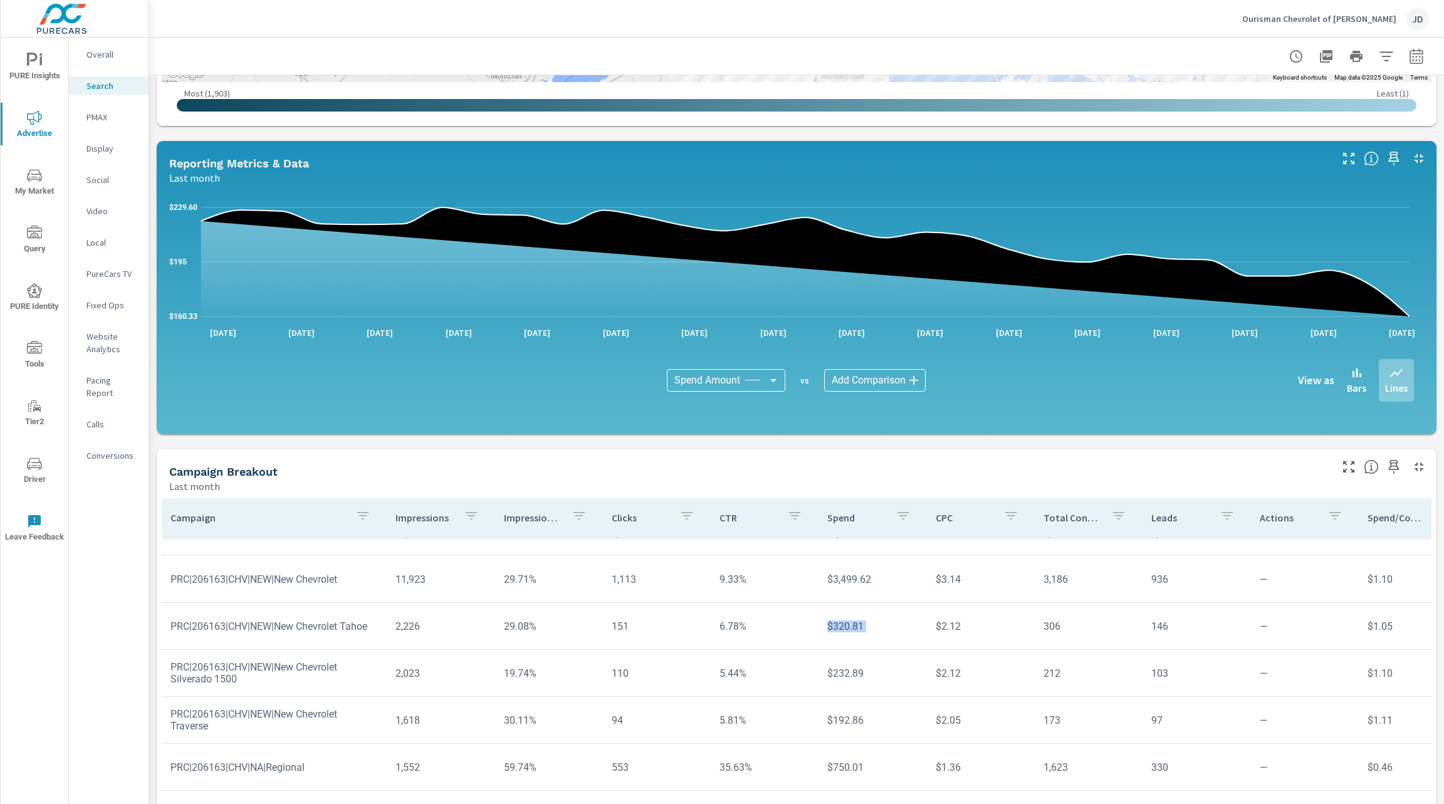
scroll to position [0, 1]
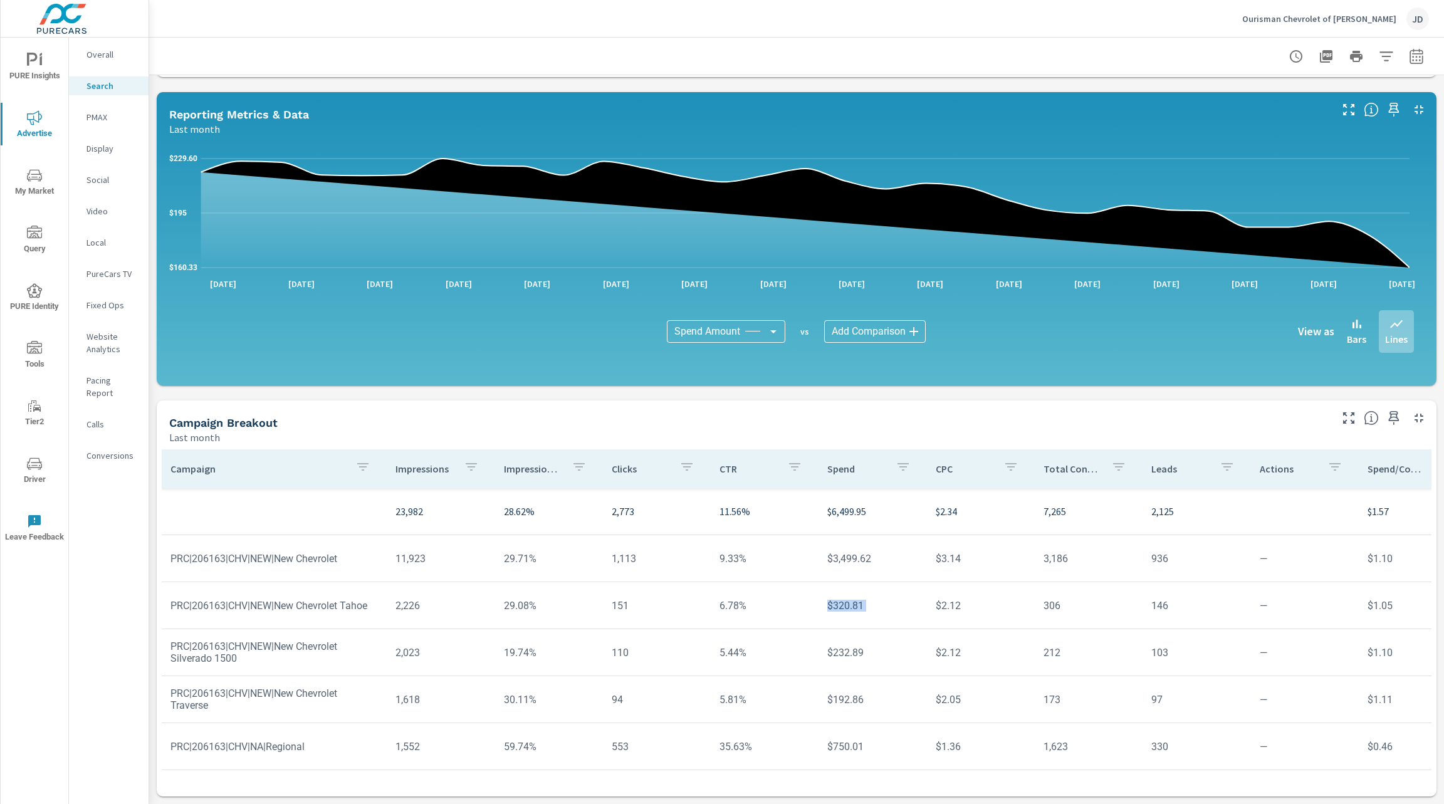
scroll to position [606, 0]
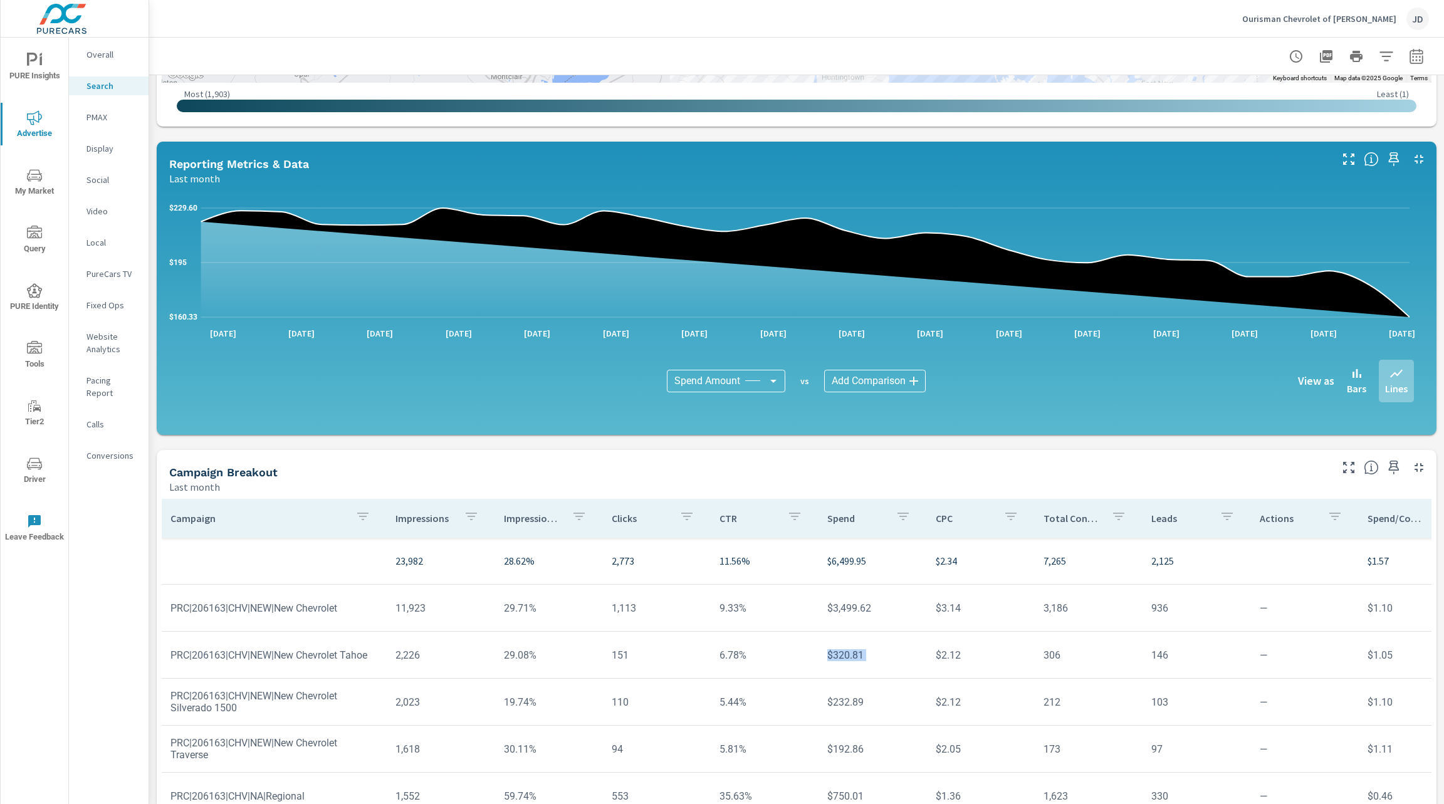
scroll to position [559, 0]
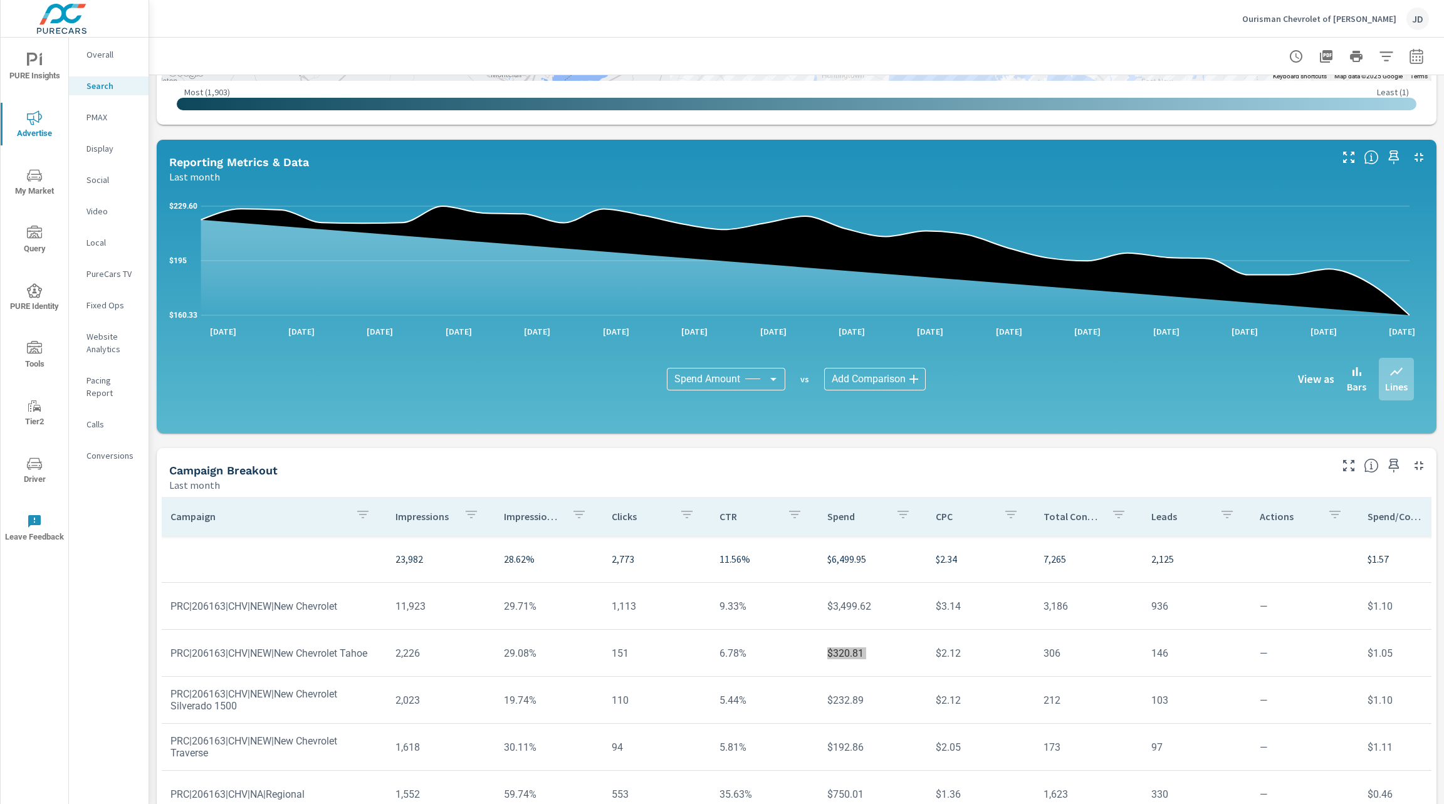
click at [37, 469] on icon "nav menu" at bounding box center [34, 463] width 15 height 15
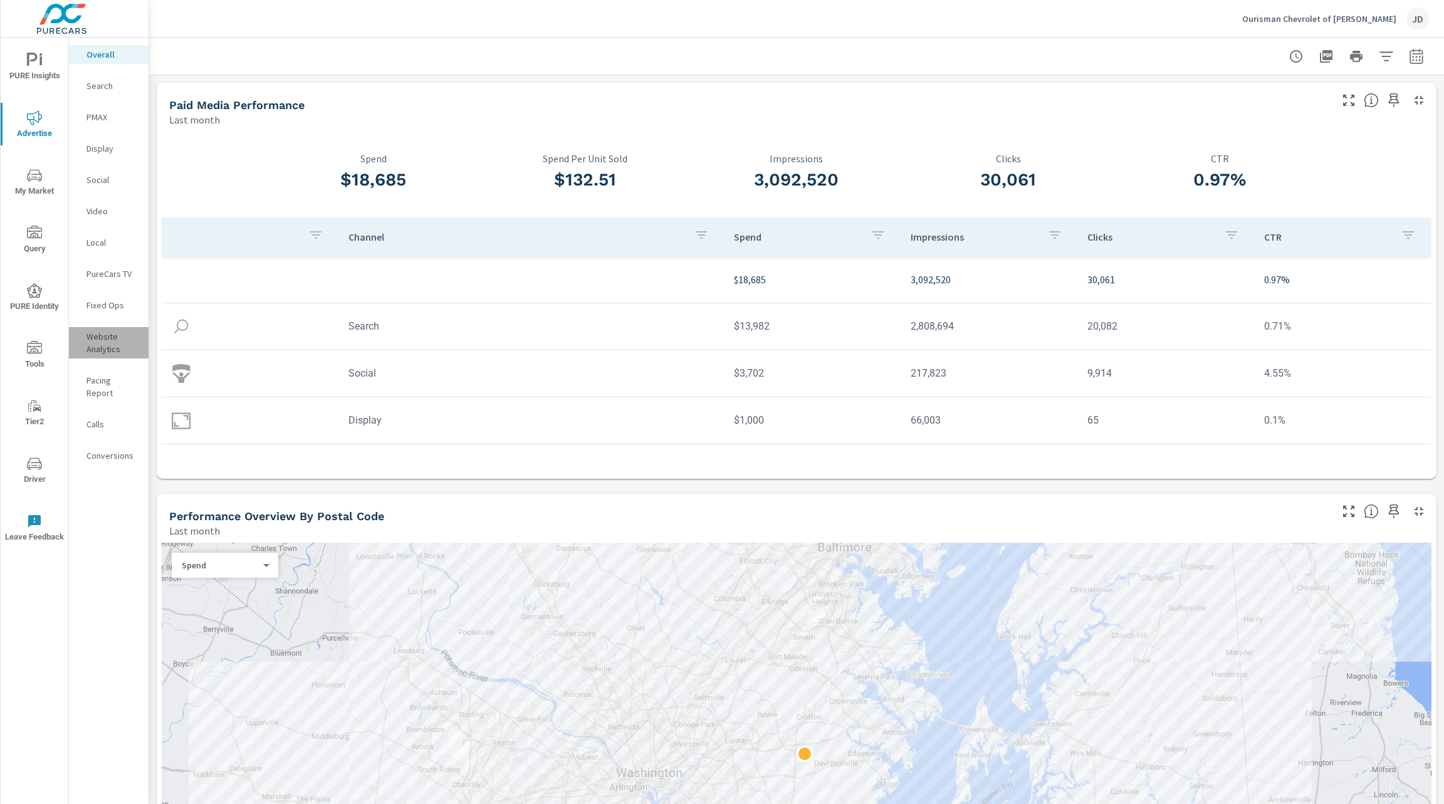
click at [113, 350] on p "Website Analytics" at bounding box center [112, 342] width 52 height 25
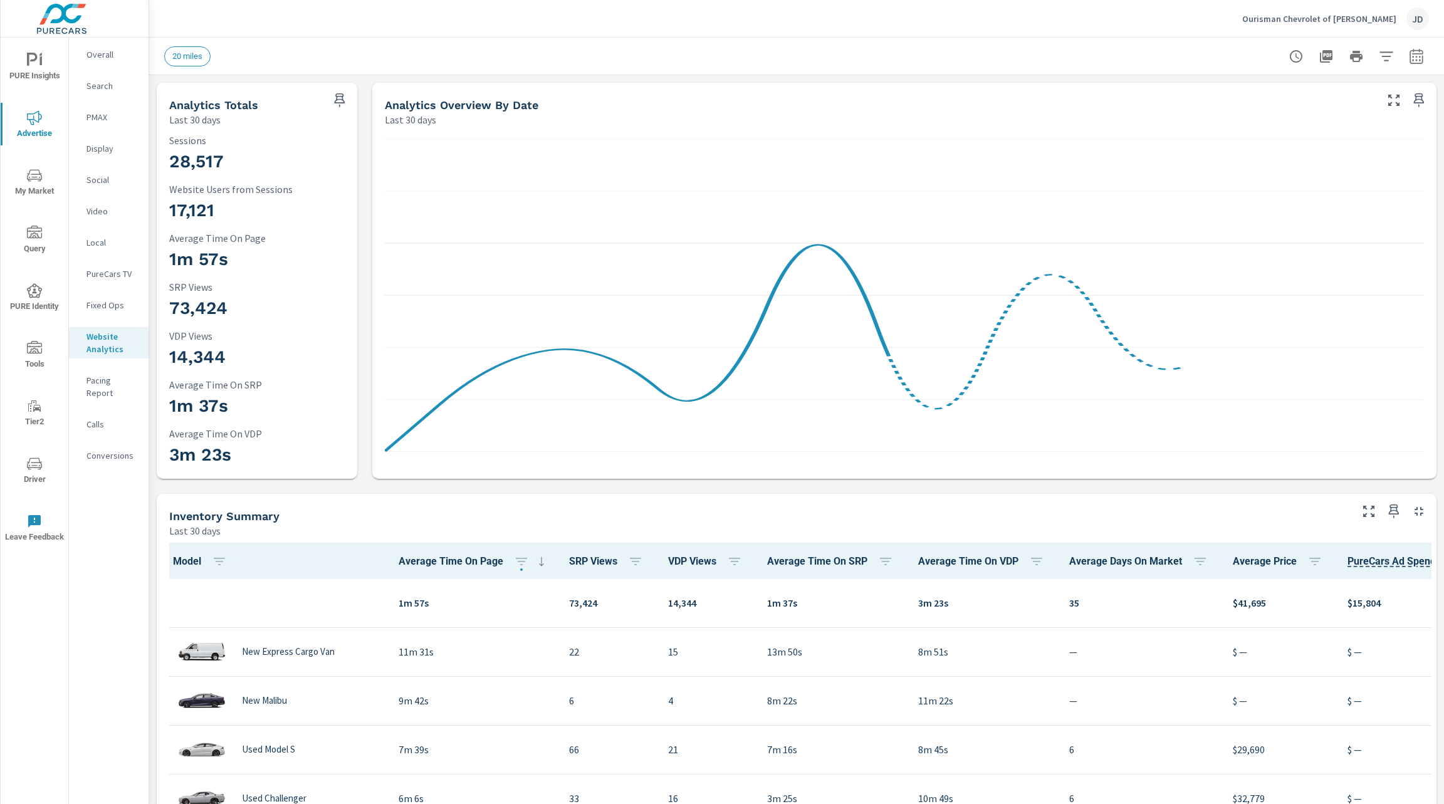
scroll to position [1, 0]
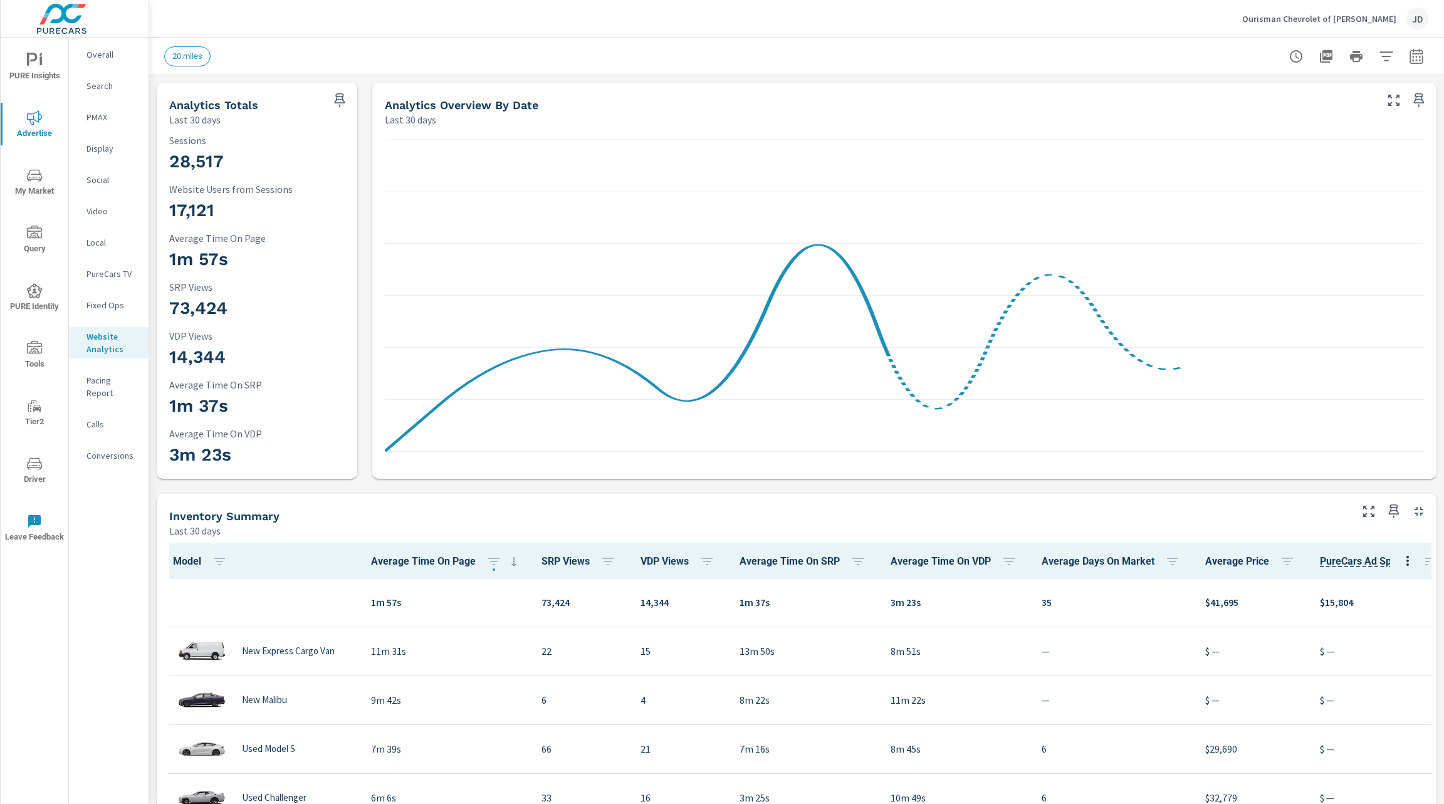
click at [1408, 58] on icon "button" at bounding box center [1415, 56] width 15 height 15
select select "Last 30 days"
click at [1312, 108] on select "Custom [DATE] Last week Last 7 days Last 14 days Last 30 days Last 45 days Last…" at bounding box center [1301, 108] width 125 height 25
click at [1281, 141] on p "+ Add comparison" at bounding box center [1314, 141] width 160 height 15
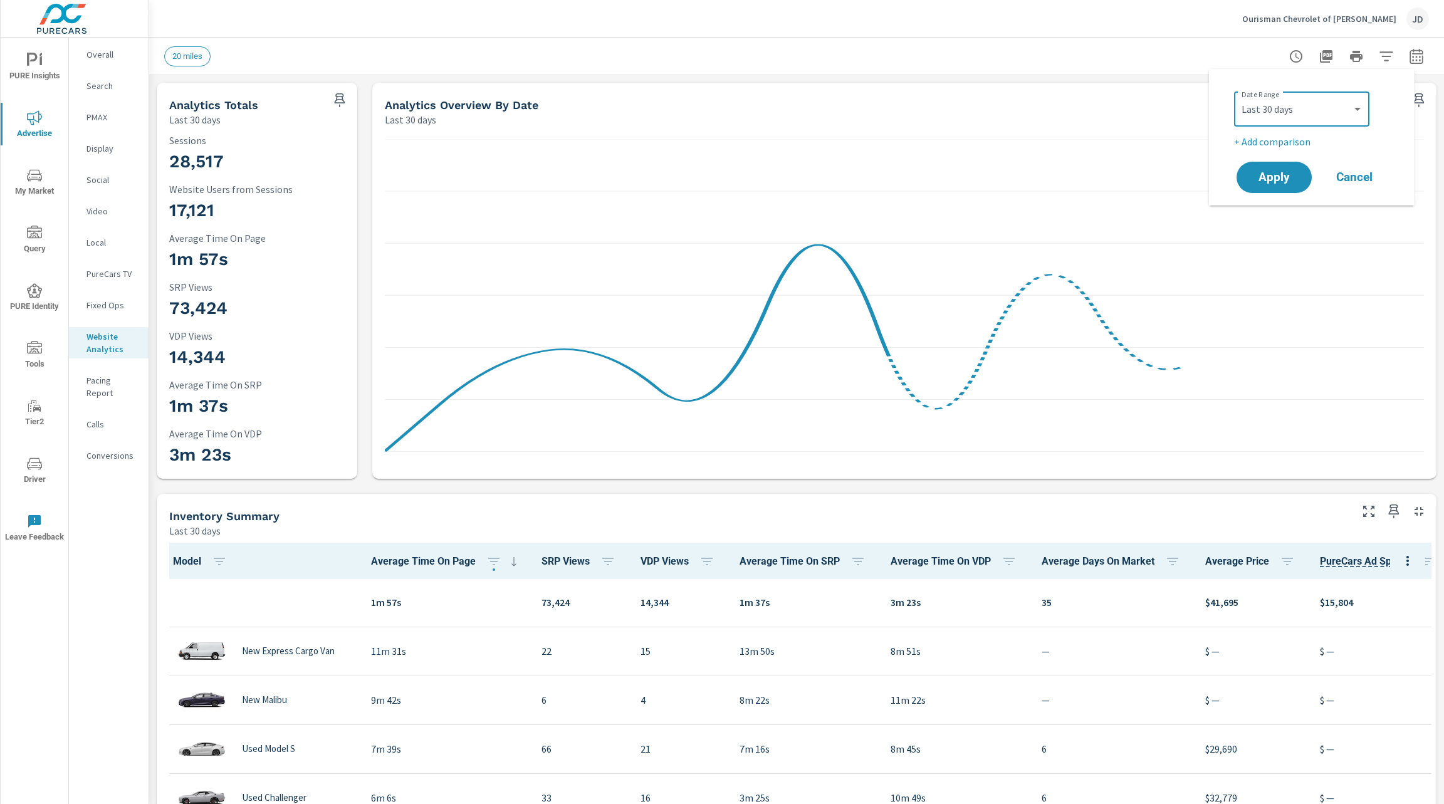
select select "Previous period"
click at [1275, 195] on div "Apply Cancel" at bounding box center [1314, 212] width 160 height 36
click at [1277, 217] on span "Apply" at bounding box center [1273, 213] width 51 height 12
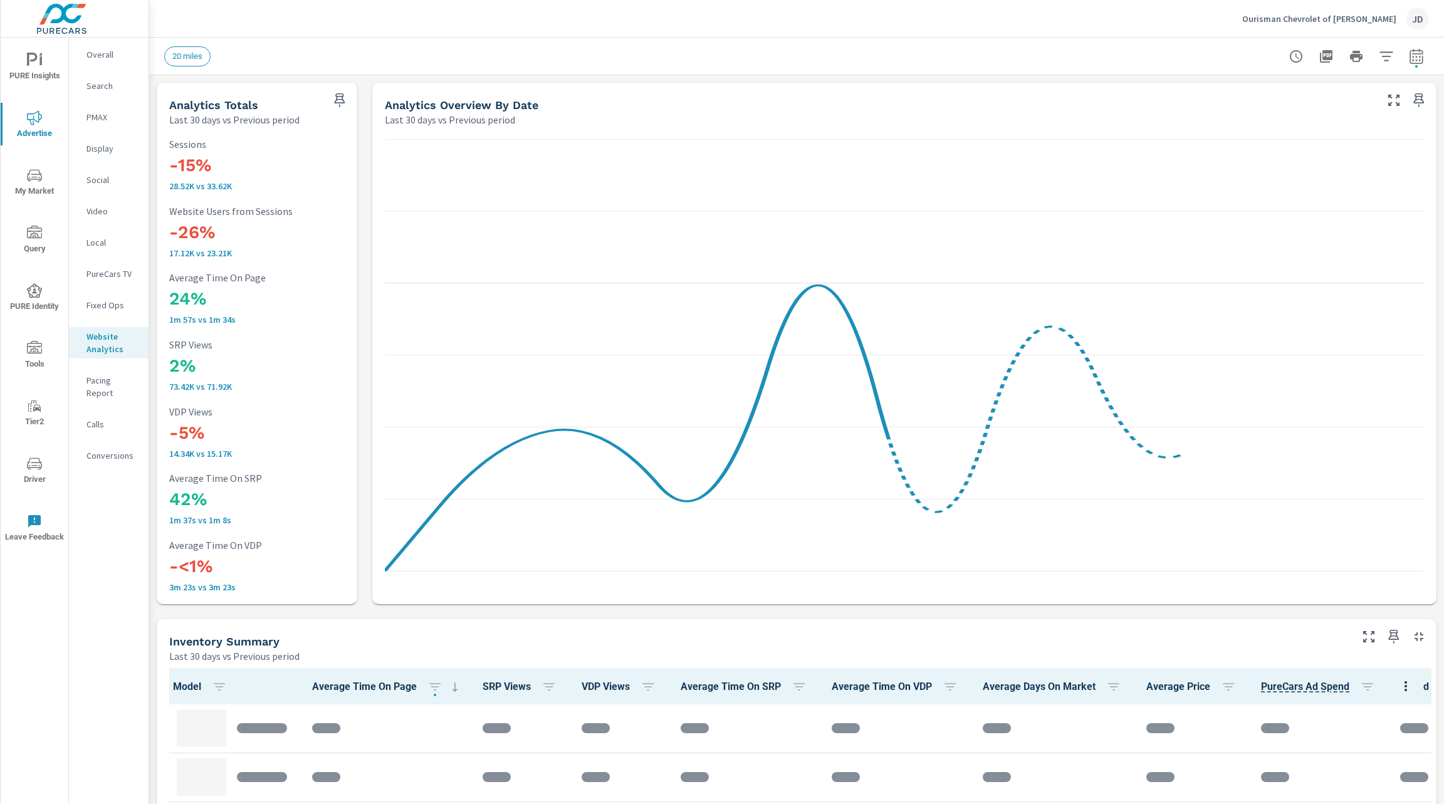
click at [185, 368] on h3 "2%" at bounding box center [256, 365] width 175 height 21
click at [192, 153] on div "-15% 28.52K vs 33.62K Sessions" at bounding box center [256, 164] width 175 height 53
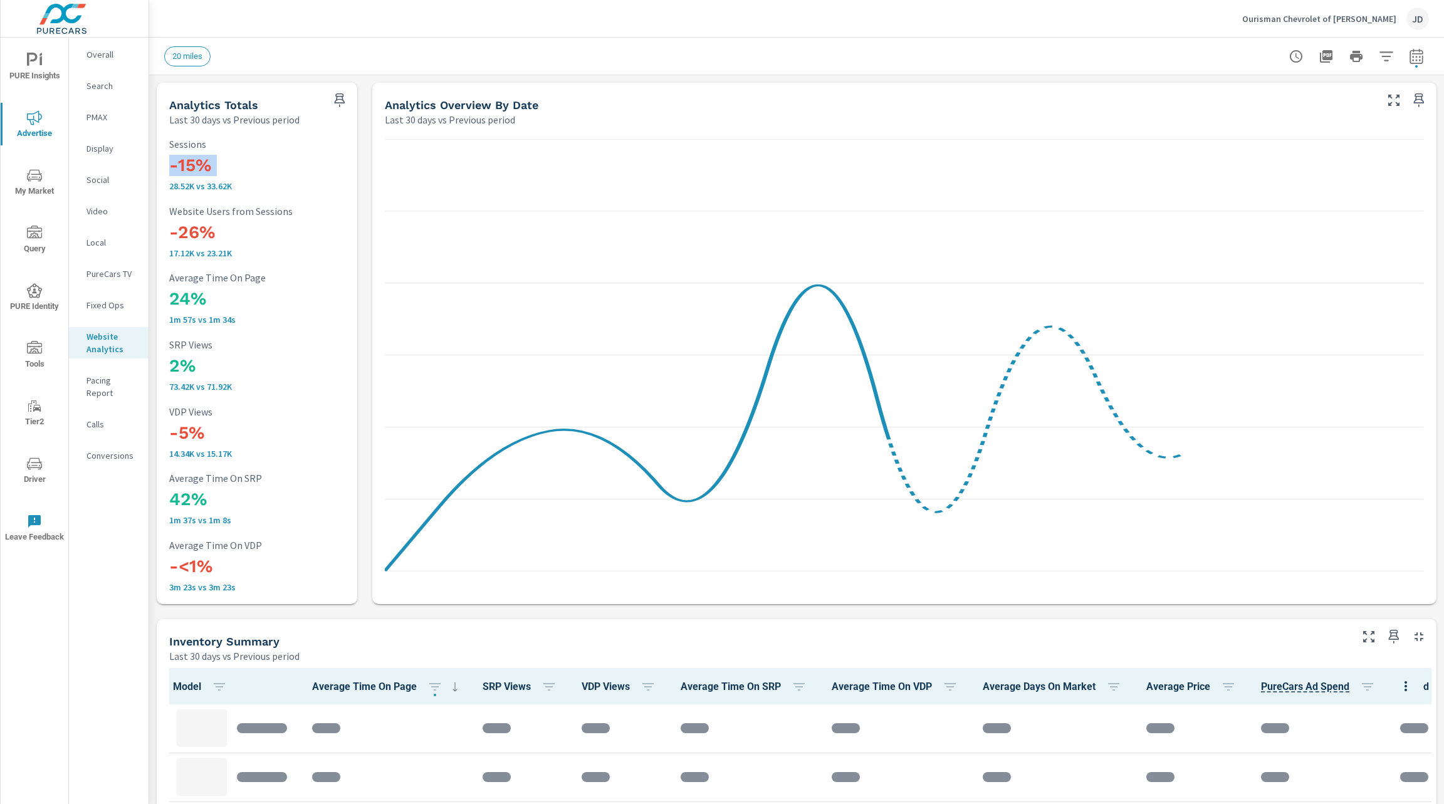
click at [192, 153] on div "-15% 28.52K vs 33.62K Sessions" at bounding box center [256, 164] width 175 height 53
click at [202, 232] on h3 "-26%" at bounding box center [256, 232] width 175 height 21
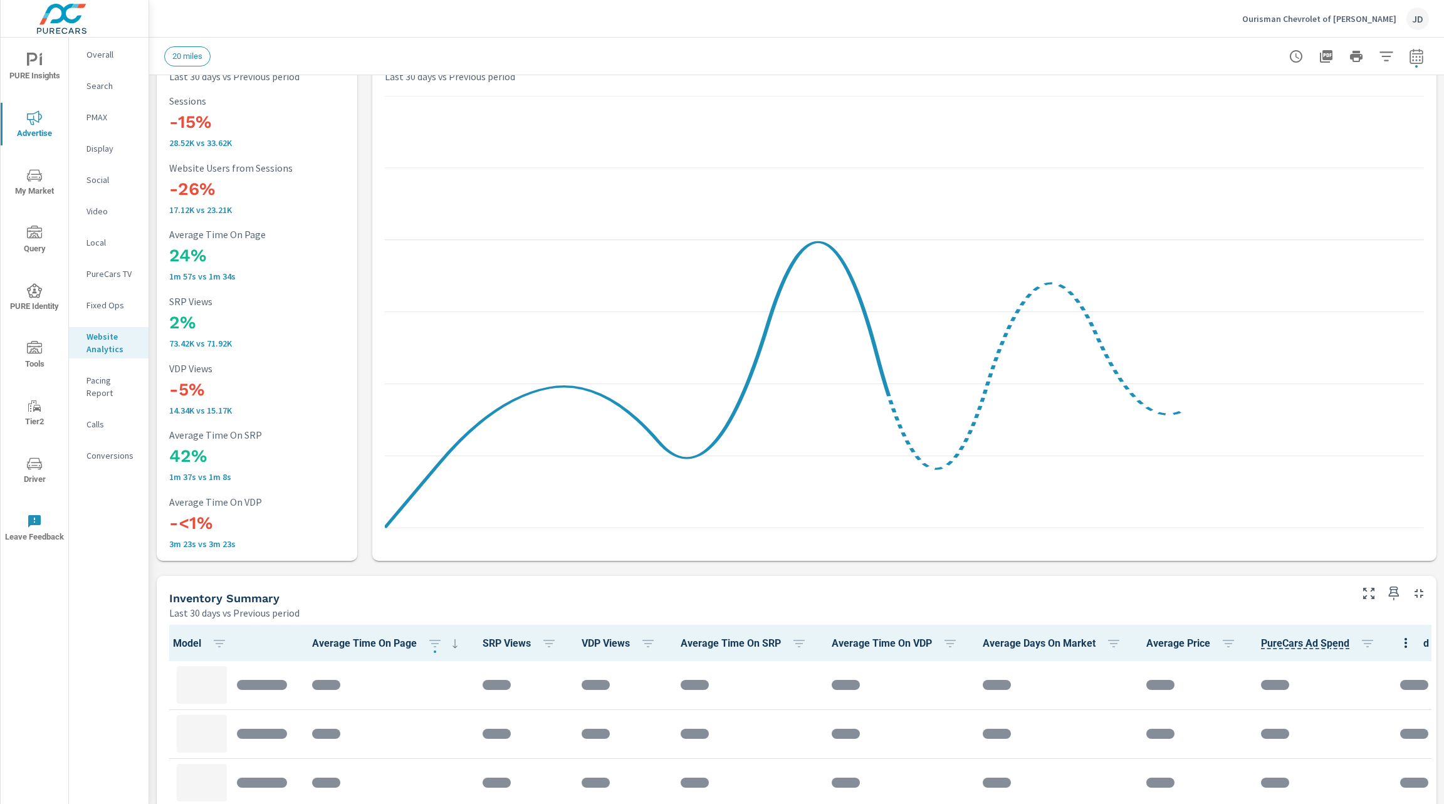
click at [180, 316] on h3 "2%" at bounding box center [256, 322] width 175 height 21
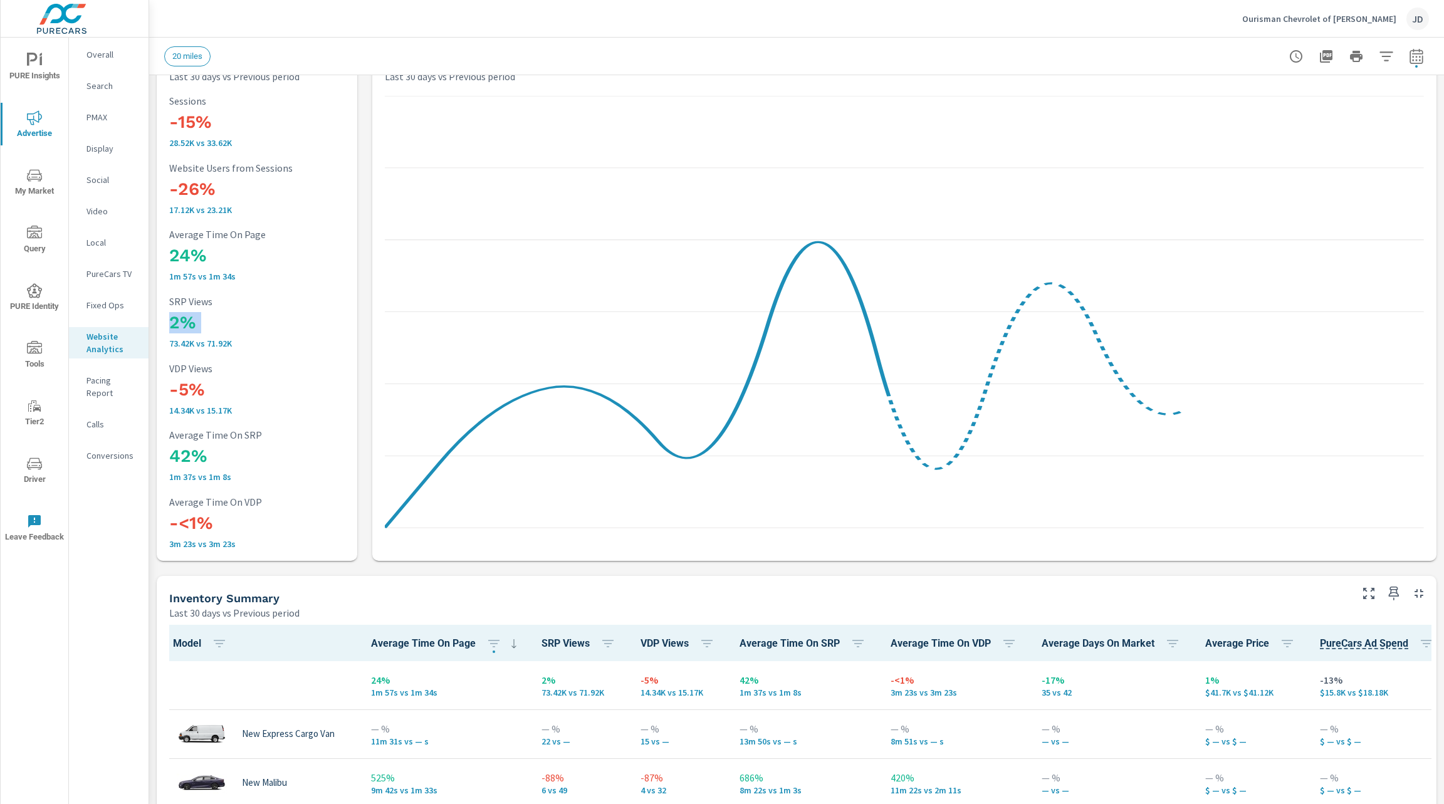
scroll to position [1, 0]
click at [188, 387] on h3 "-5%" at bounding box center [256, 389] width 175 height 21
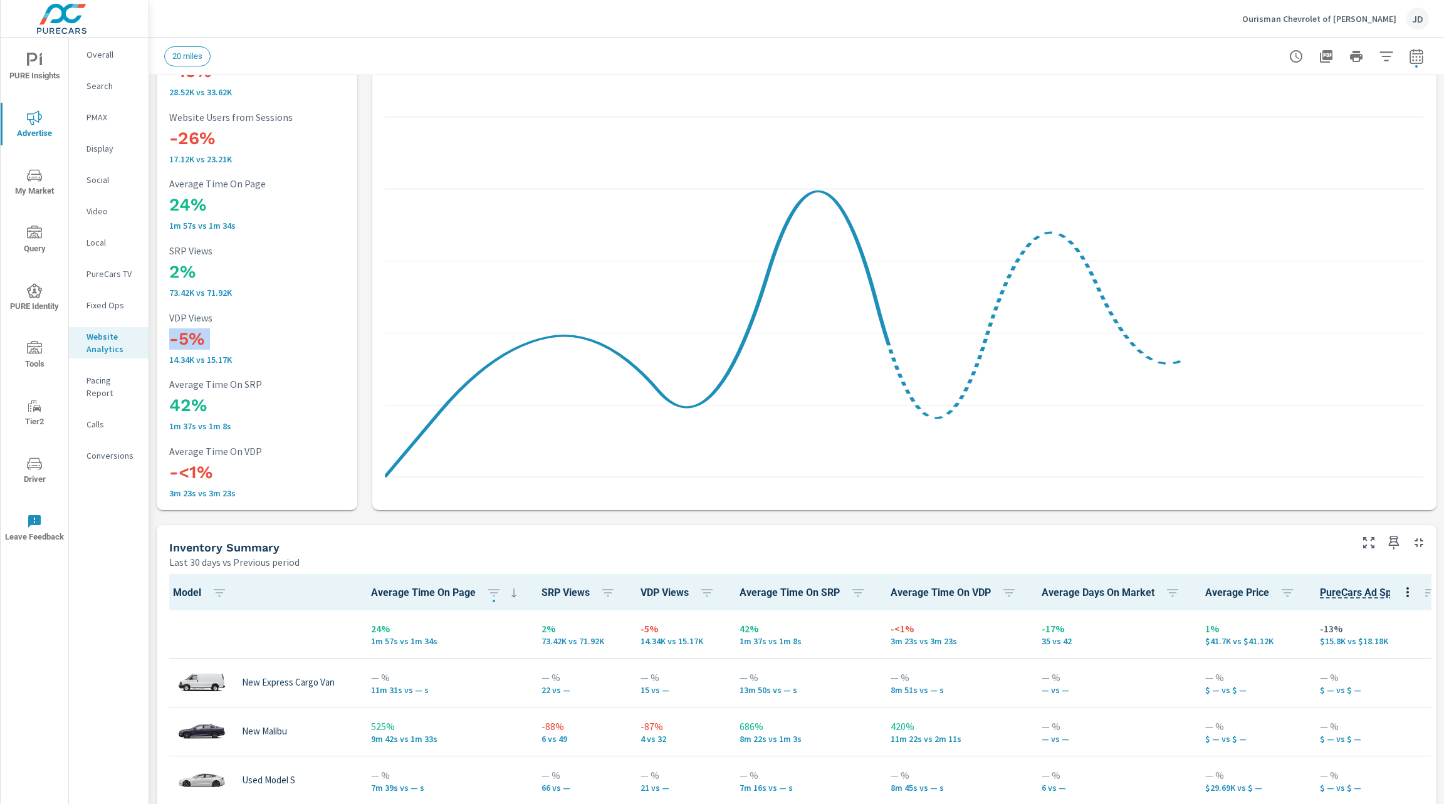
scroll to position [0, 0]
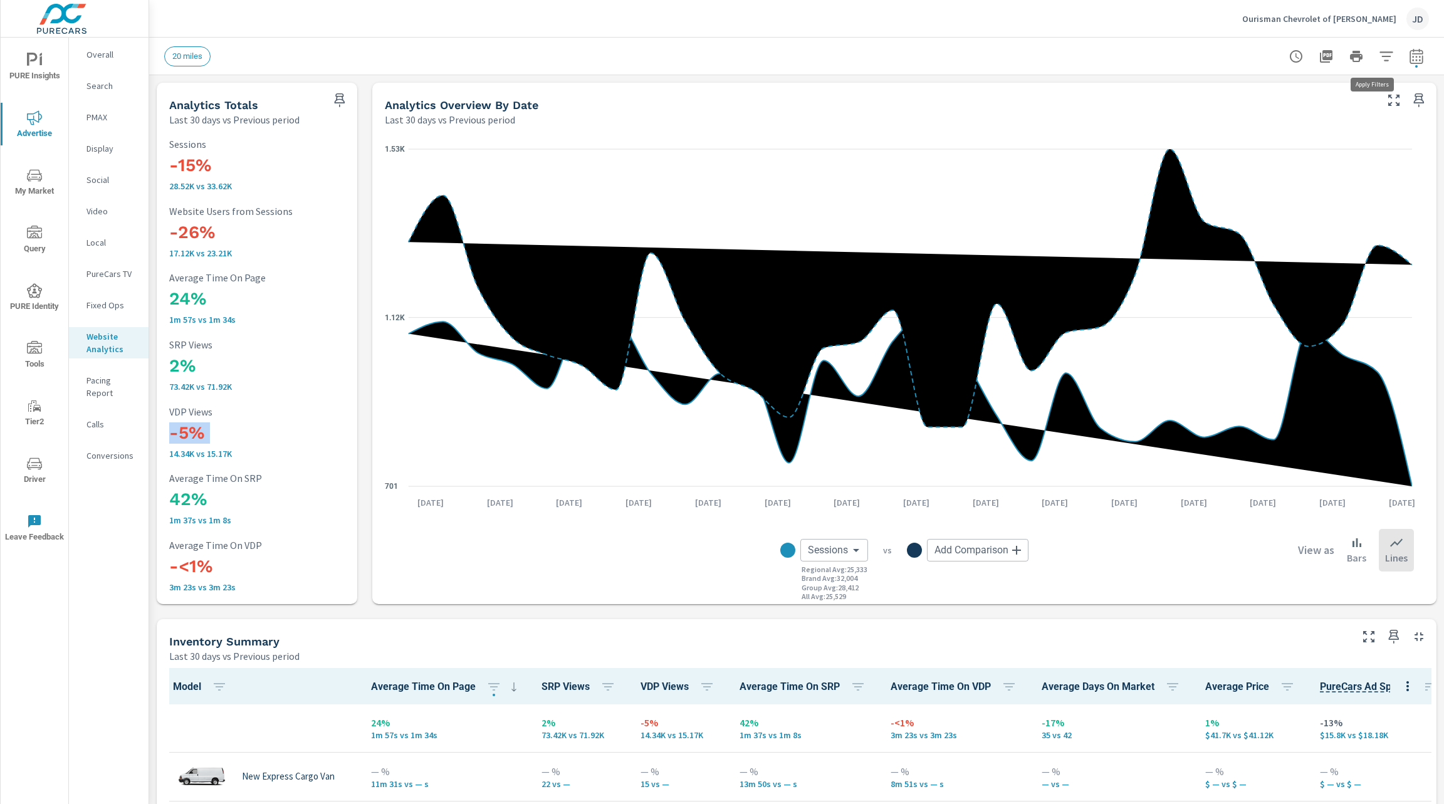
click at [1378, 49] on icon "button" at bounding box center [1385, 56] width 15 height 15
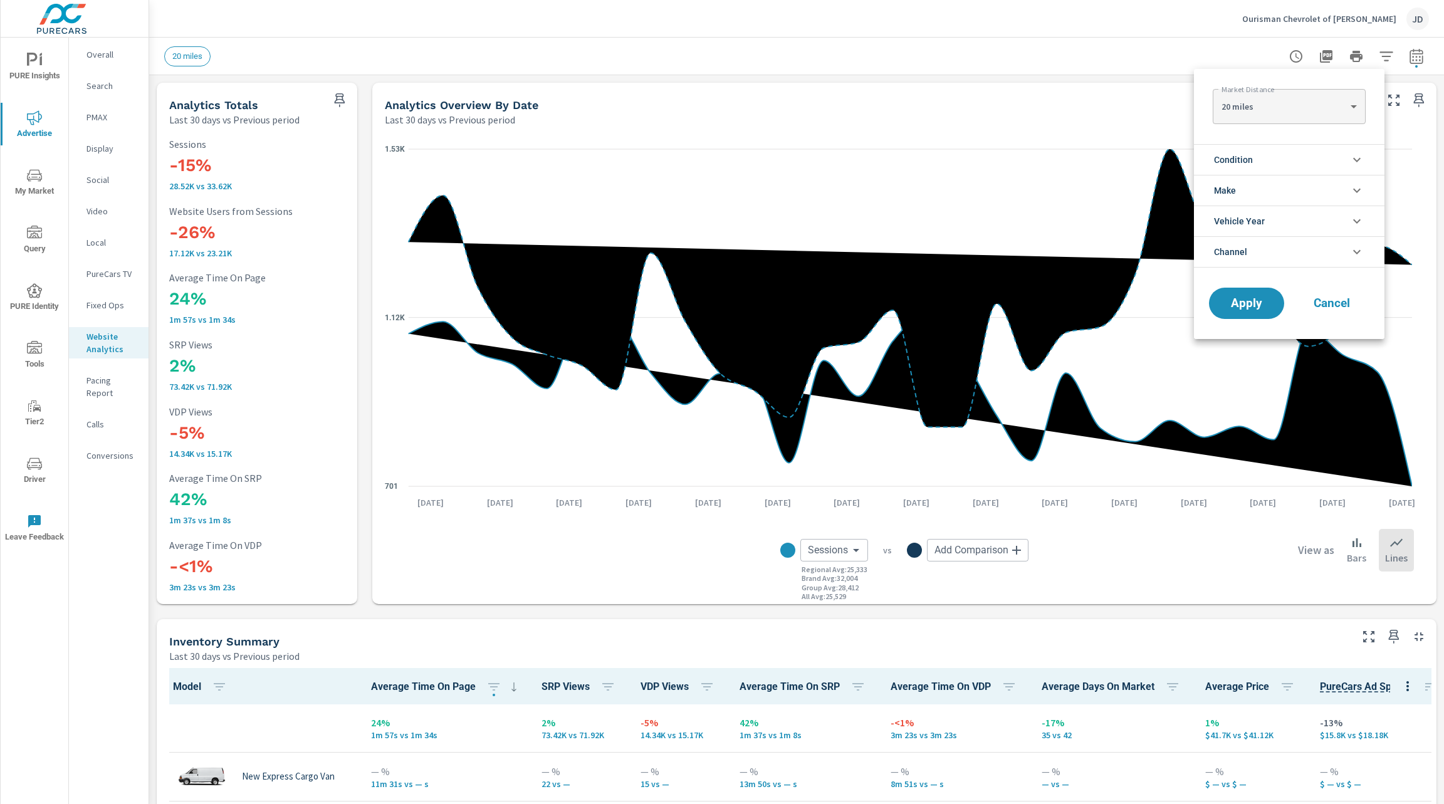
click at [1336, 155] on li "Condition" at bounding box center [1289, 159] width 190 height 31
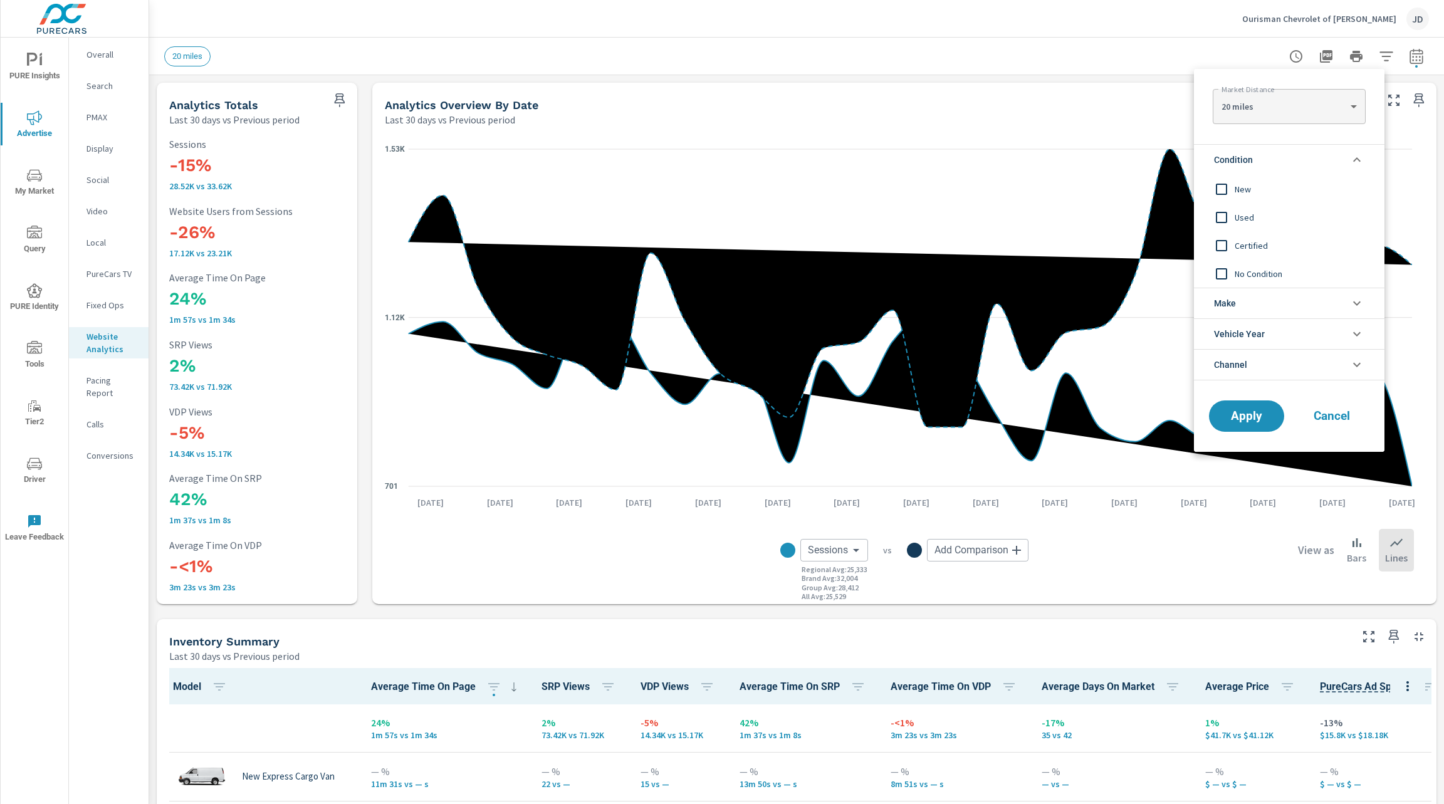
click at [1248, 185] on span "New" at bounding box center [1302, 189] width 137 height 15
click at [1242, 422] on span "Apply" at bounding box center [1245, 416] width 51 height 12
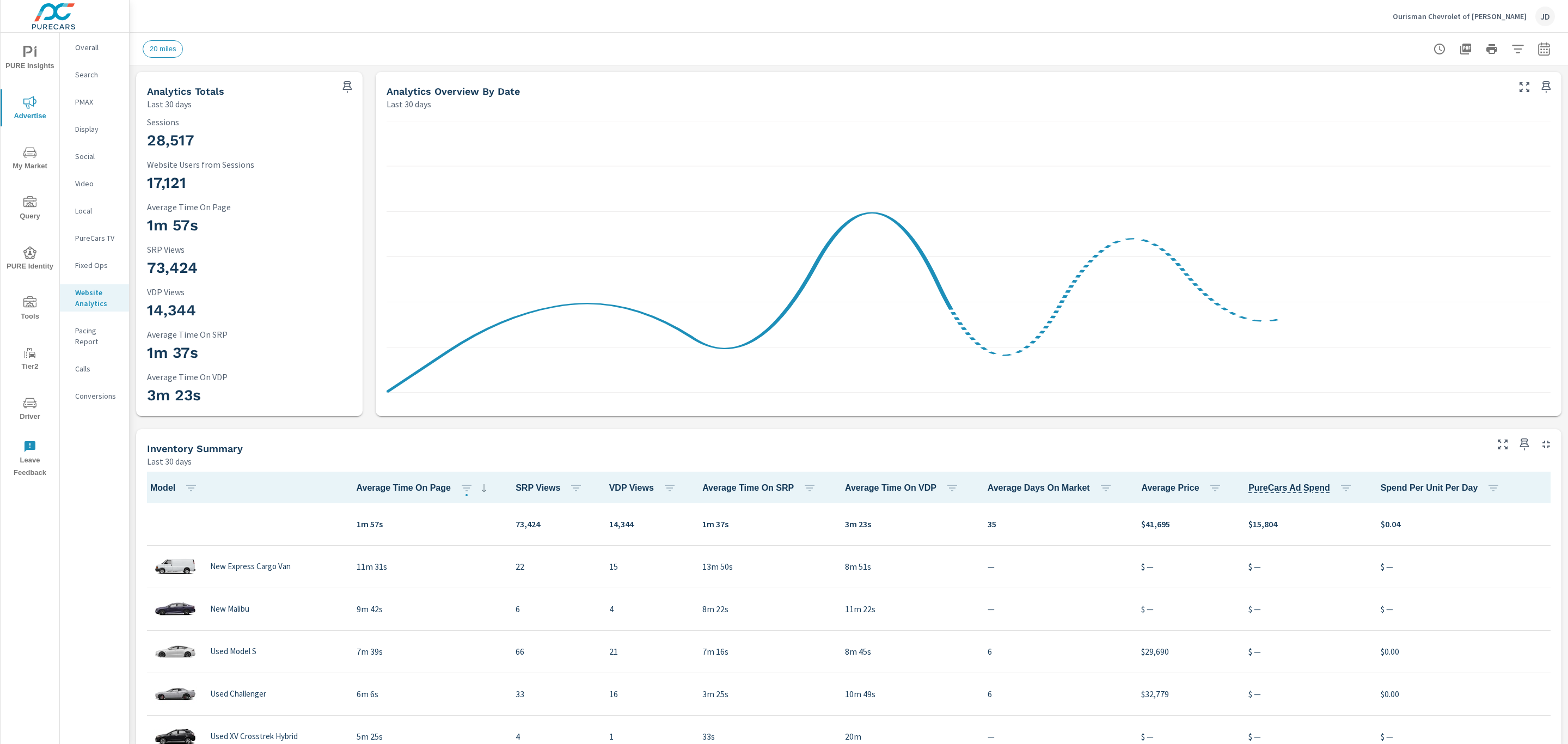
scroll to position [1, 0]
